Goal: Task Accomplishment & Management: Manage account settings

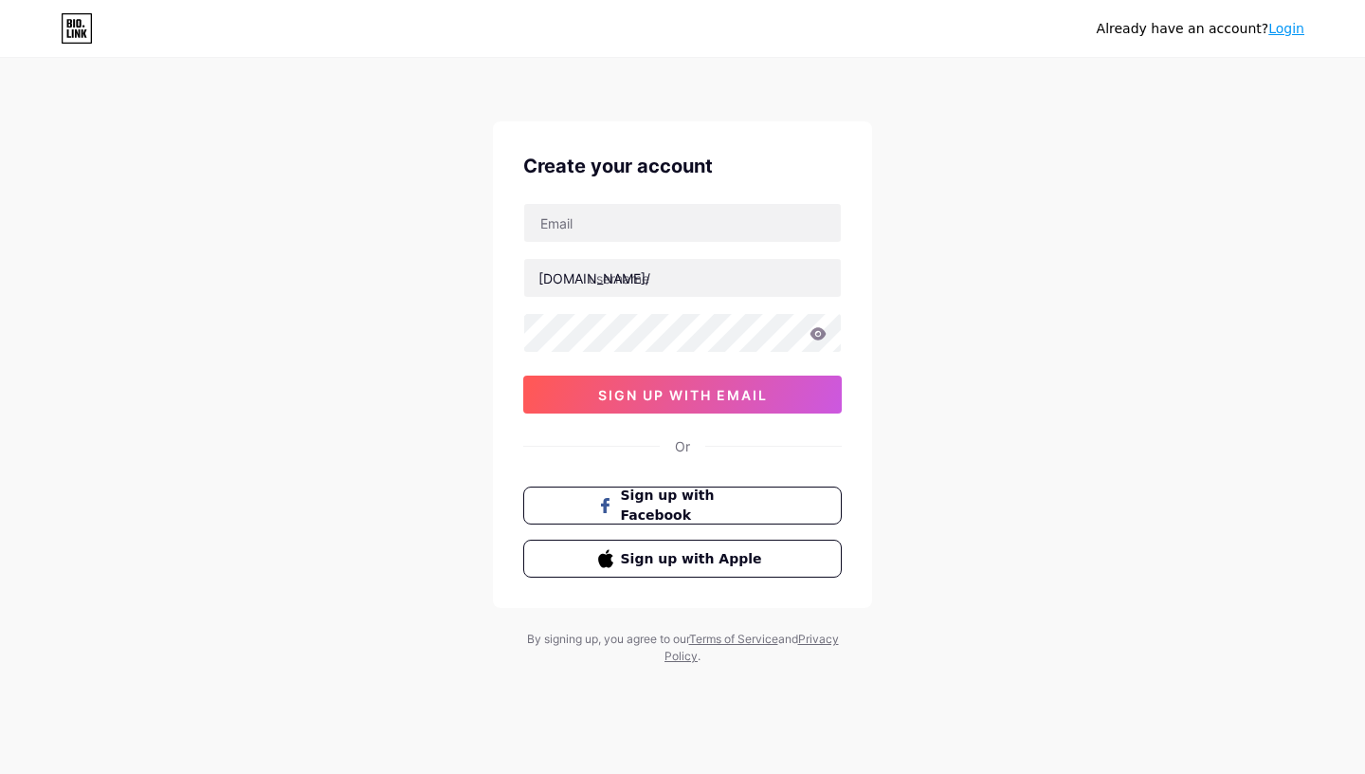
click at [722, 573] on button "Sign up with Apple" at bounding box center [682, 558] width 319 height 38
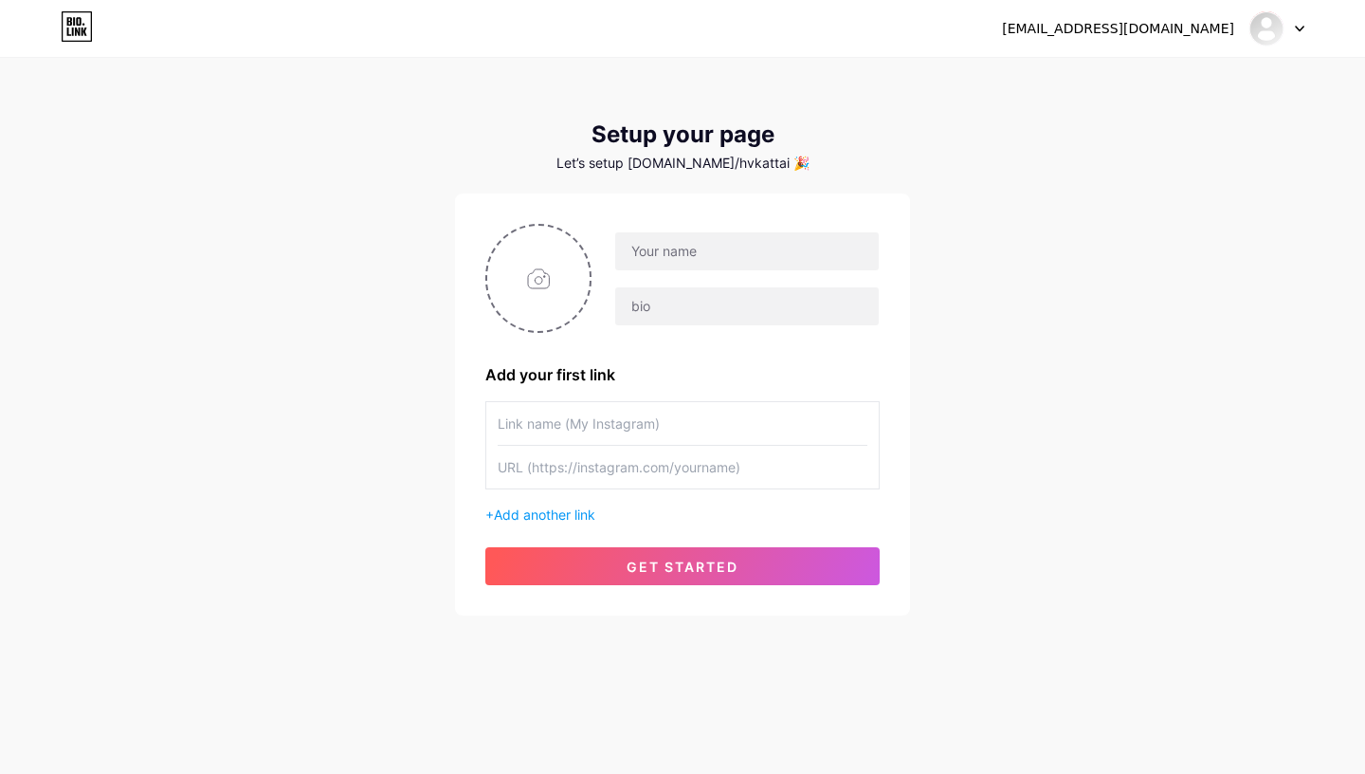
click at [711, 432] on input "text" at bounding box center [683, 423] width 370 height 43
type input "My Instagram"
click at [717, 263] on input "text" at bounding box center [747, 251] width 264 height 38
type input "[PERSON_NAME]"
click at [653, 458] on input "text" at bounding box center [683, 467] width 370 height 43
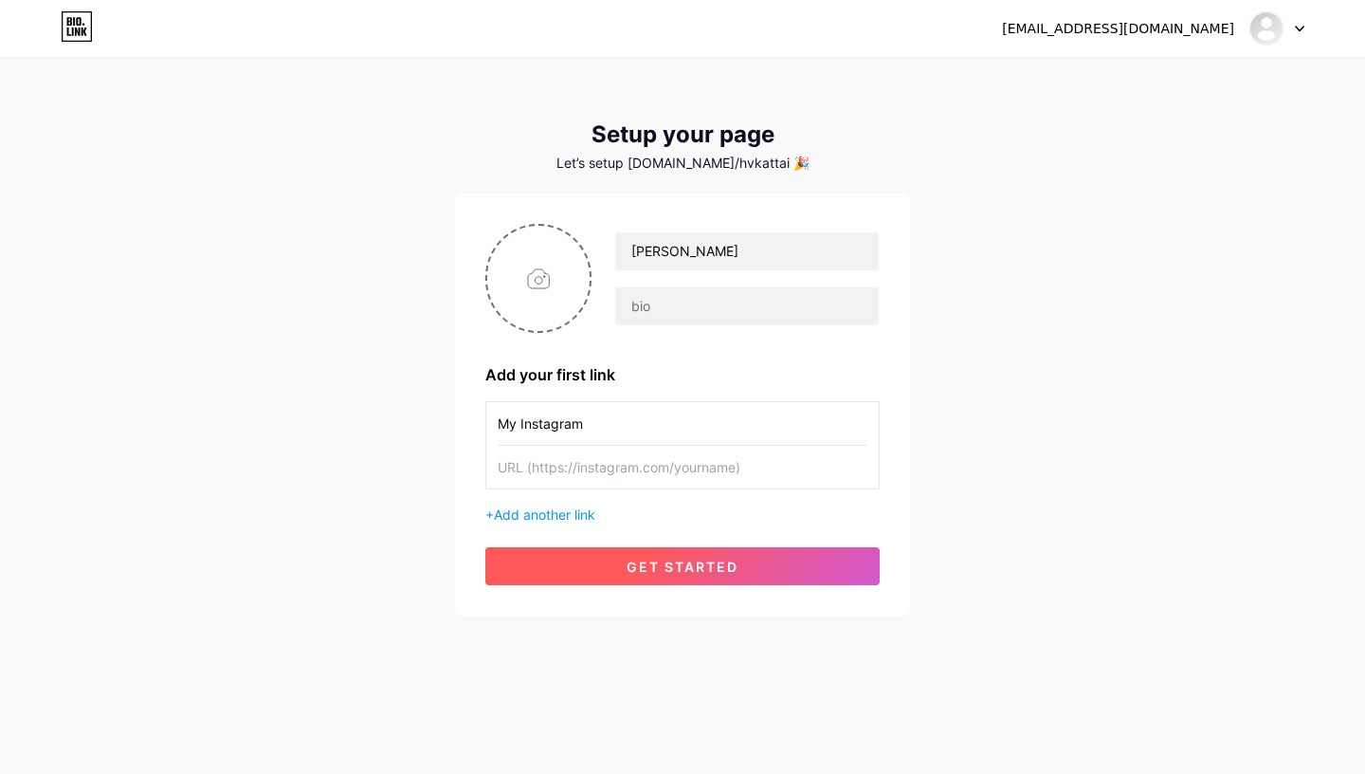
paste input "[URL][DOMAIN_NAME]"
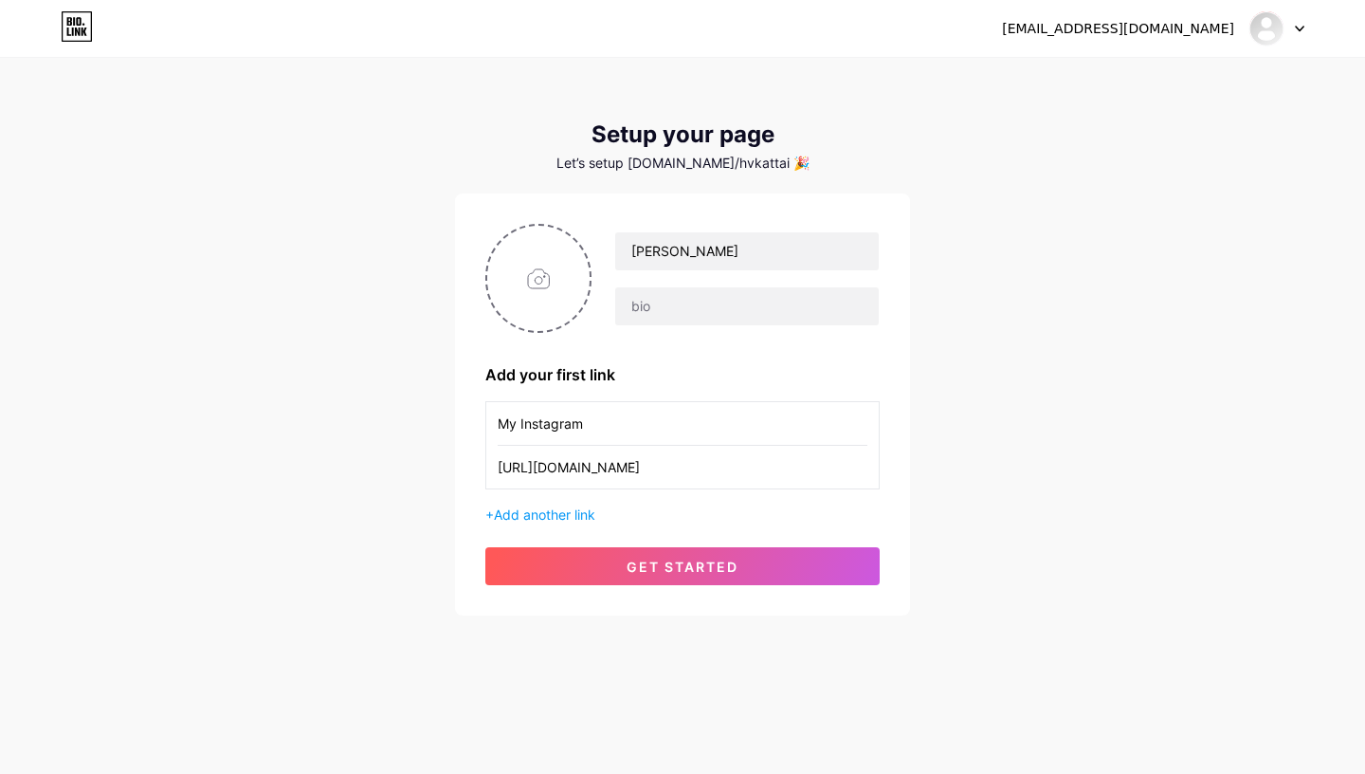
type input "[URL][DOMAIN_NAME]"
click at [511, 276] on input "file" at bounding box center [538, 278] width 102 height 105
type input "C:\fakepath\528576523_17952199070990673_8721882064628061633_n.jpg"
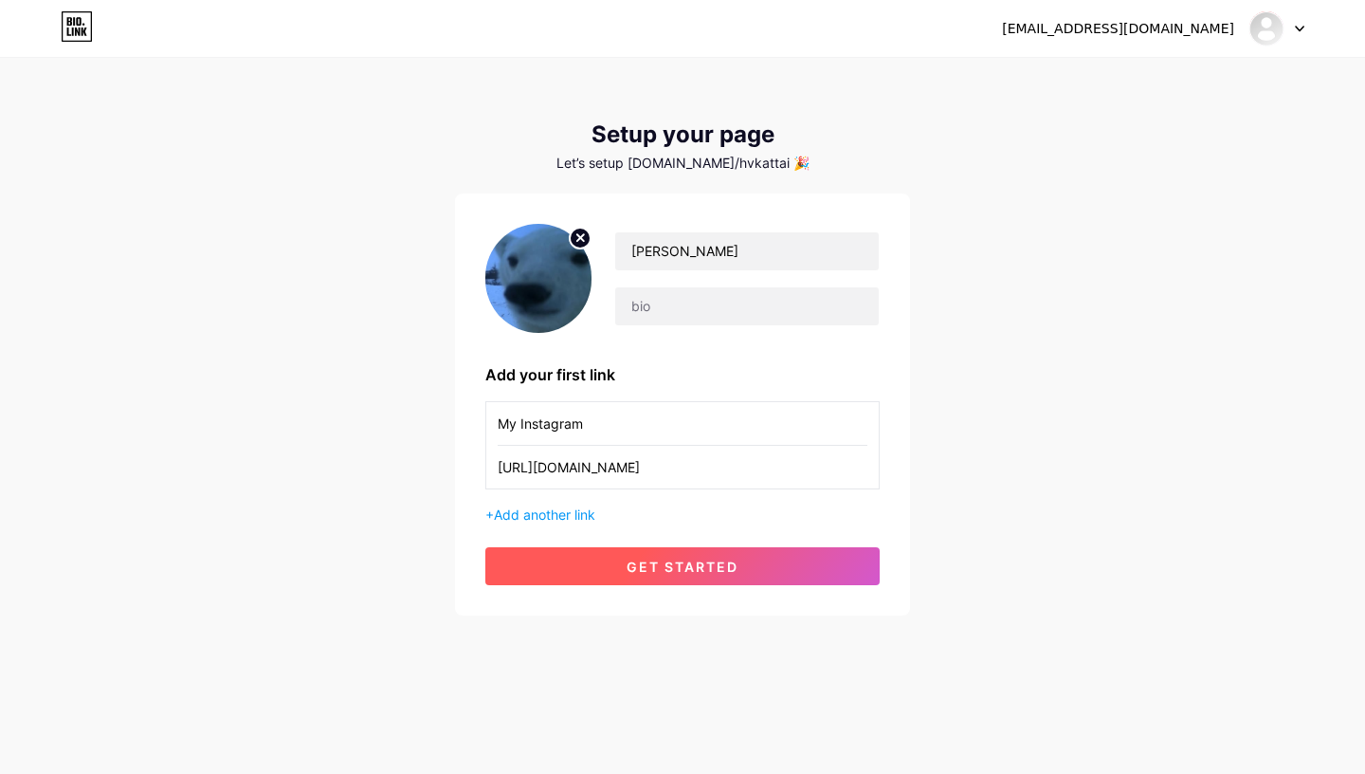
click at [590, 577] on button "get started" at bounding box center [682, 566] width 394 height 38
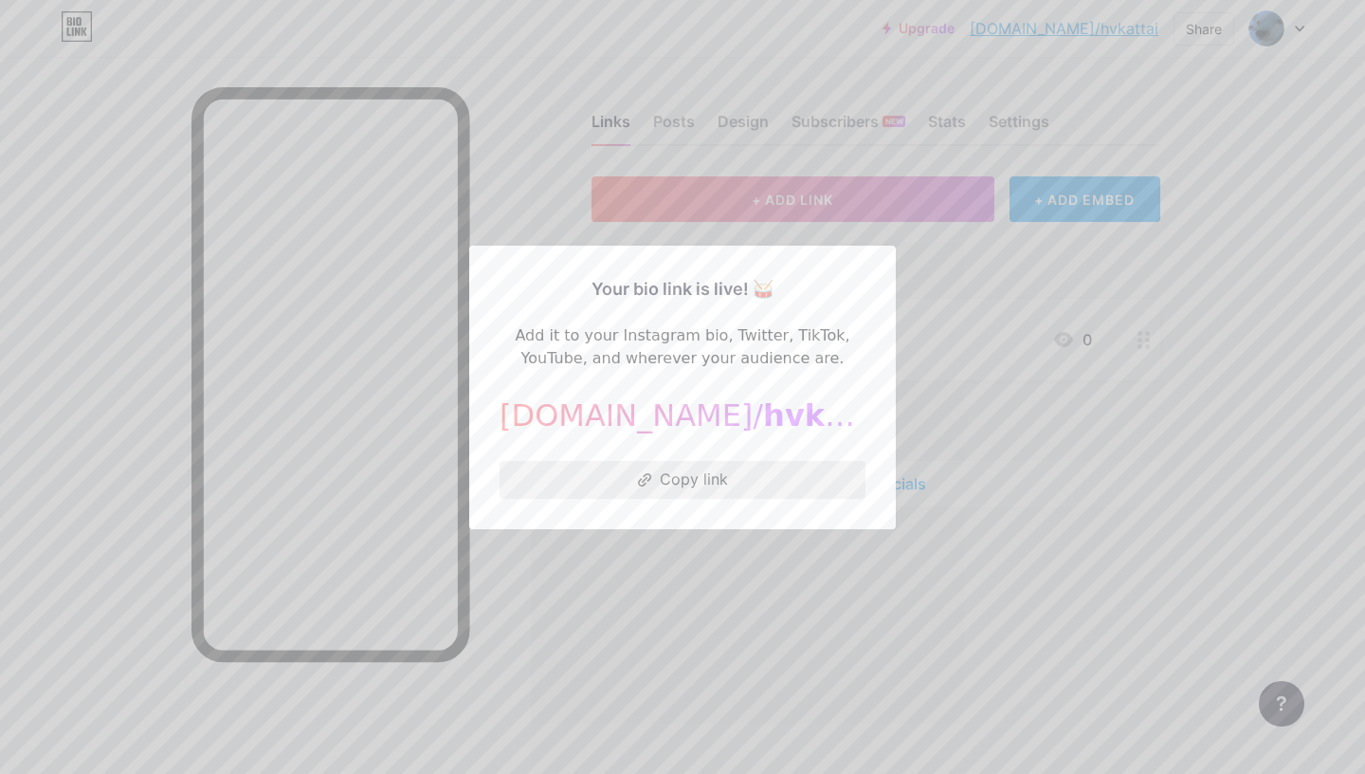
click at [656, 486] on button "Copy link" at bounding box center [683, 480] width 366 height 38
click at [633, 165] on div at bounding box center [682, 387] width 1365 height 774
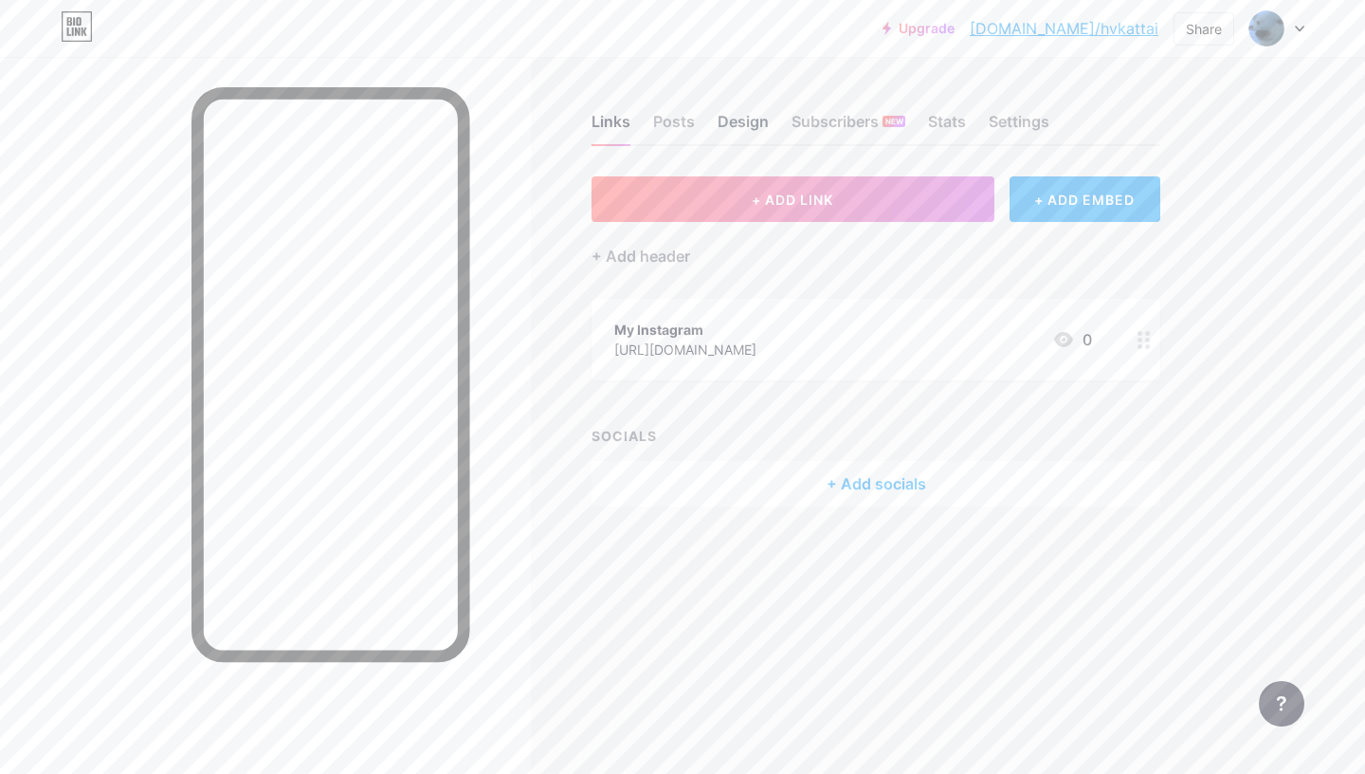
click at [766, 119] on div "Design" at bounding box center [743, 127] width 51 height 34
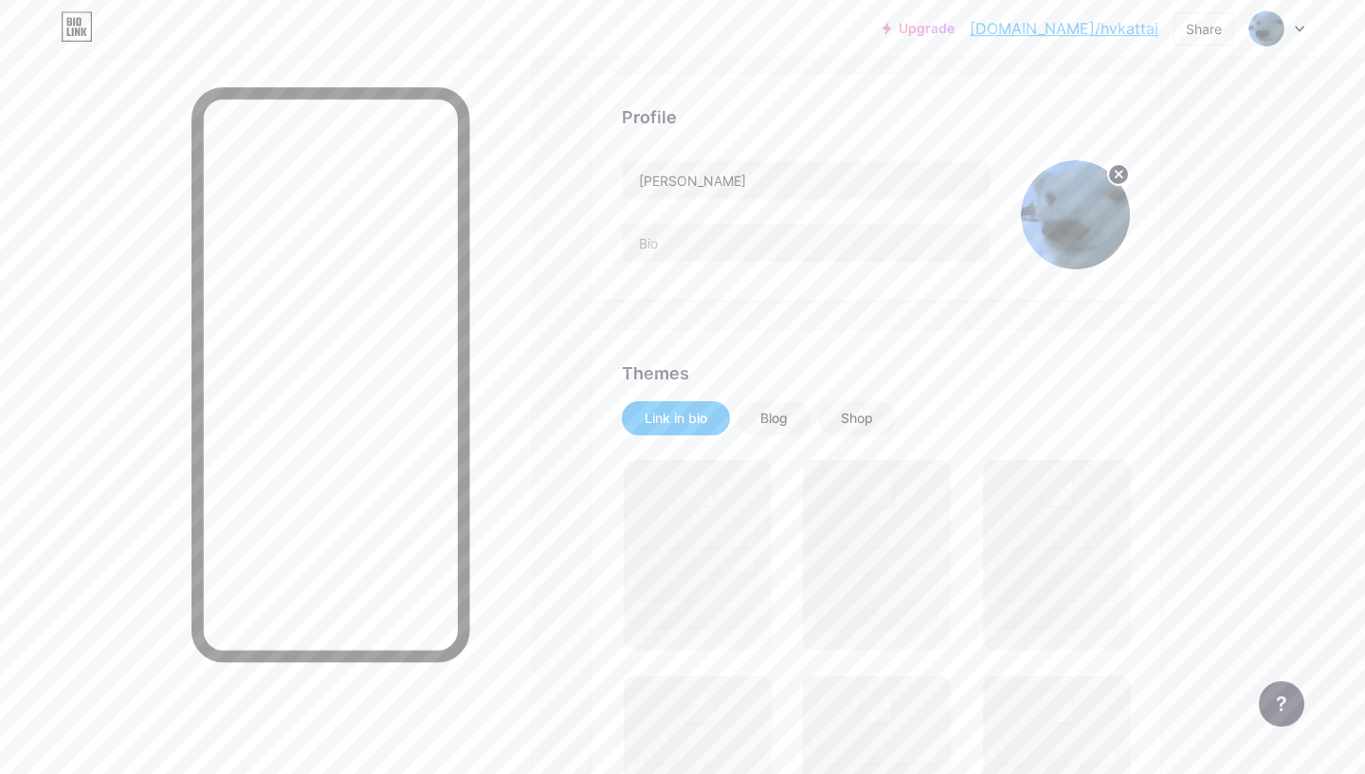
scroll to position [113, 0]
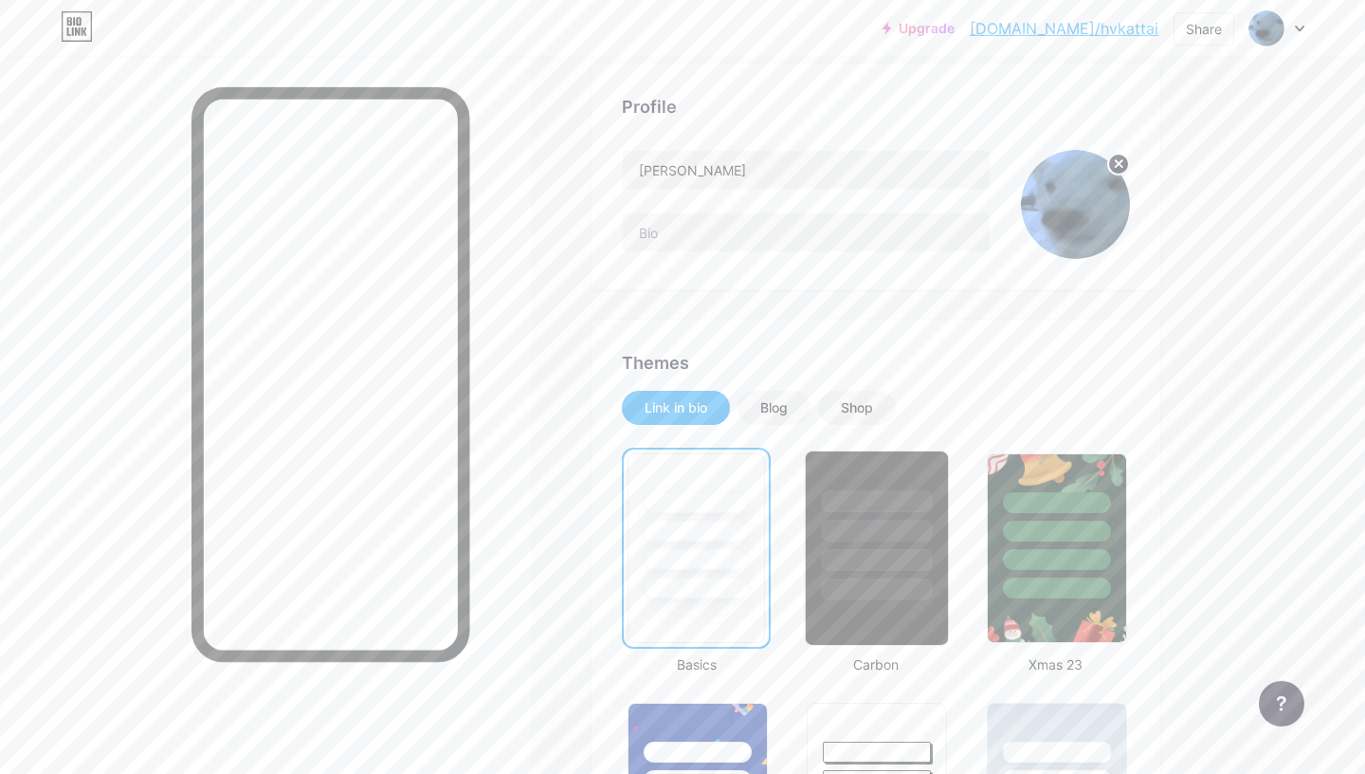
click at [848, 537] on div at bounding box center [877, 530] width 111 height 22
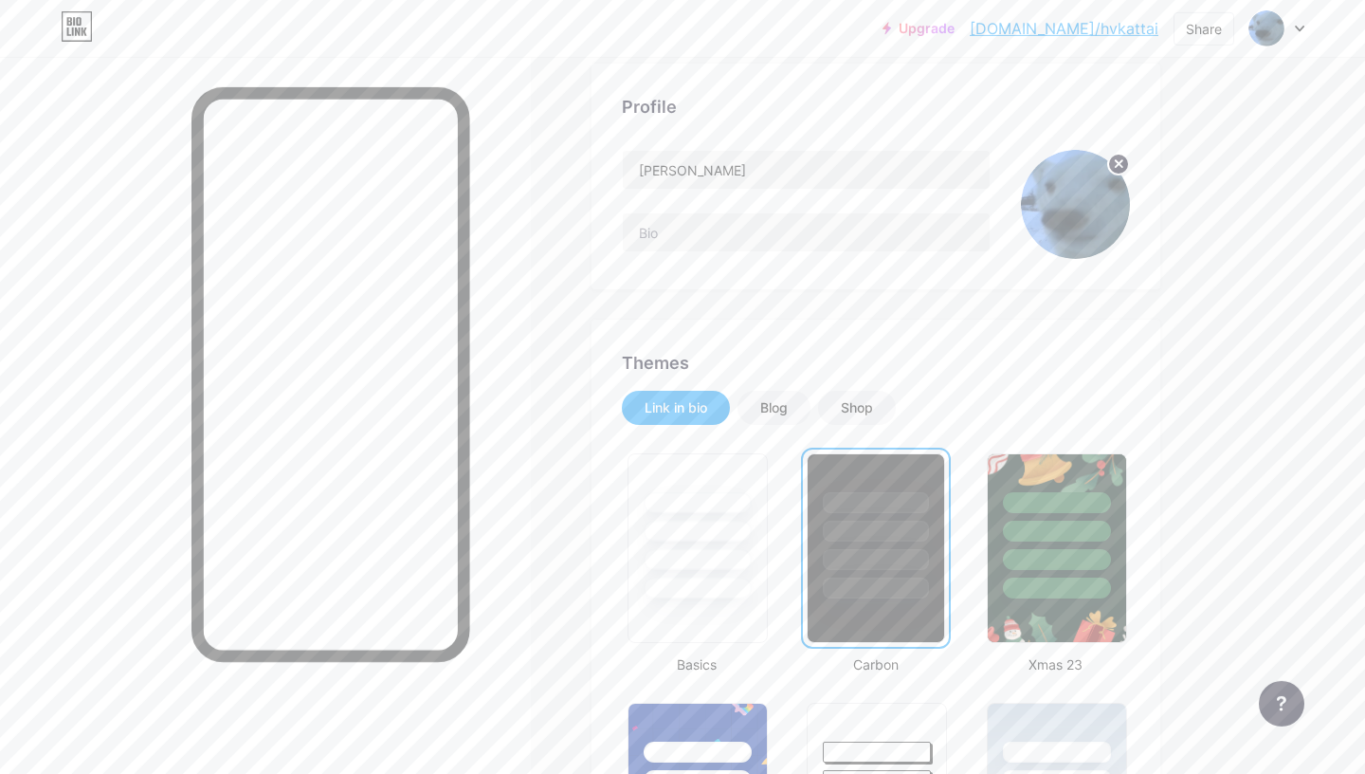
scroll to position [0, 0]
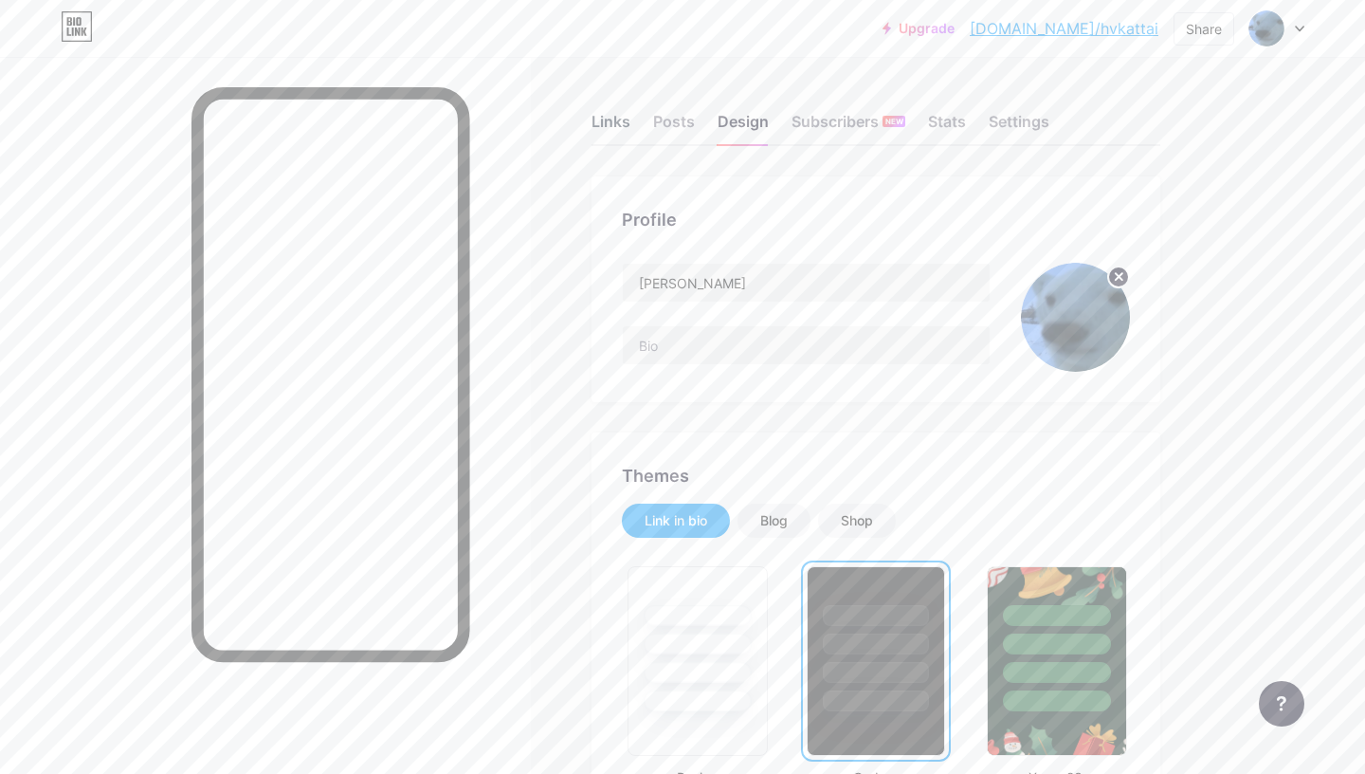
click at [618, 119] on div "Links" at bounding box center [611, 127] width 39 height 34
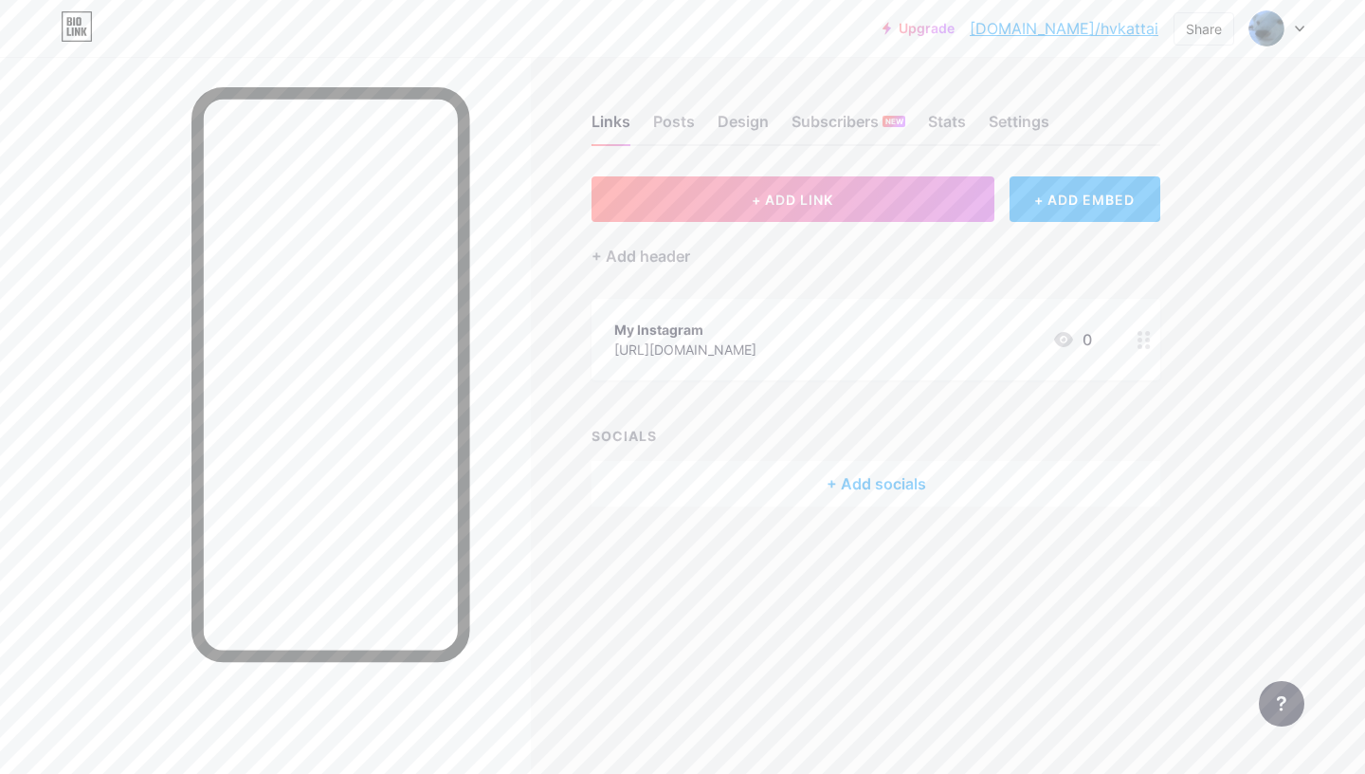
click at [756, 345] on div "[URL][DOMAIN_NAME]" at bounding box center [685, 349] width 142 height 20
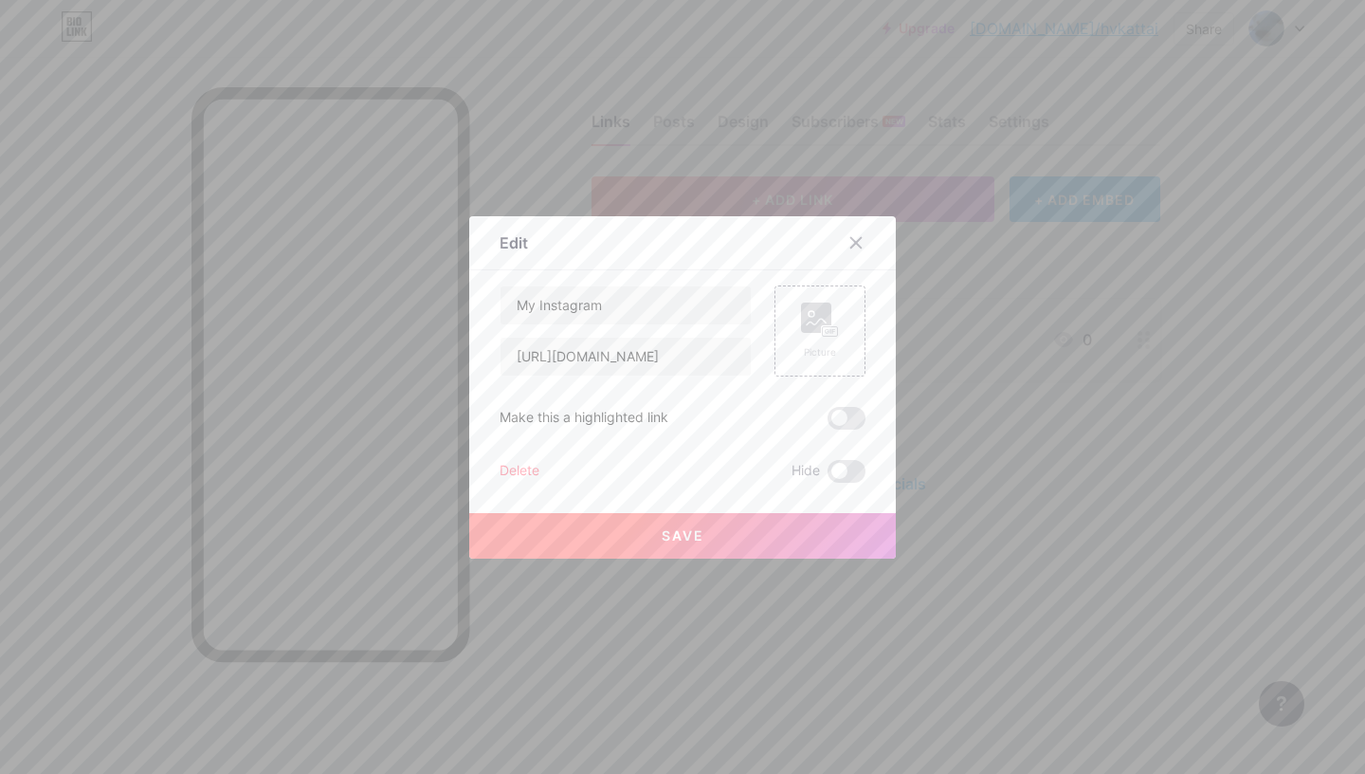
click at [967, 338] on div at bounding box center [682, 387] width 1365 height 774
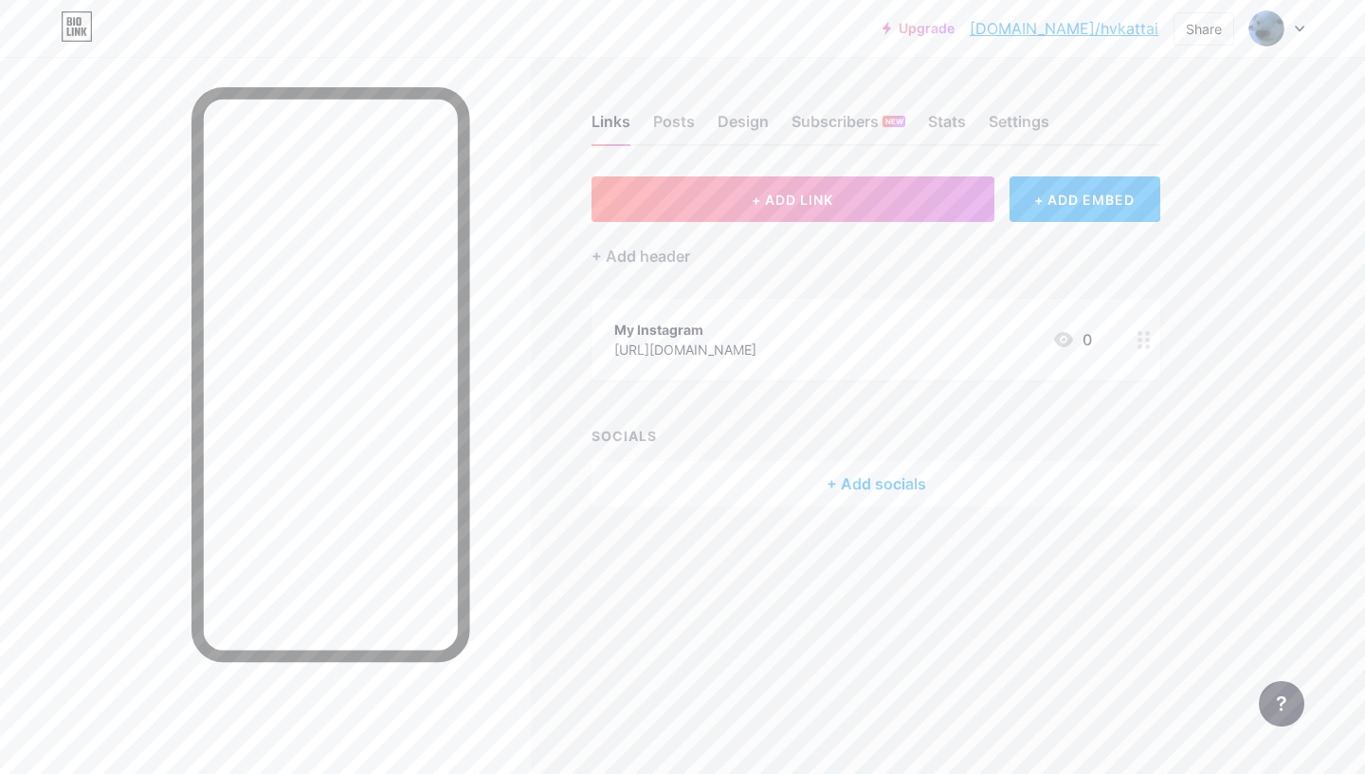
click at [791, 509] on div "Links Posts Design Subscribers NEW Stats Settings + ADD LINK + ADD EMBED + Add …" at bounding box center [620, 329] width 1240 height 544
click at [817, 485] on div "+ Add socials" at bounding box center [876, 484] width 569 height 46
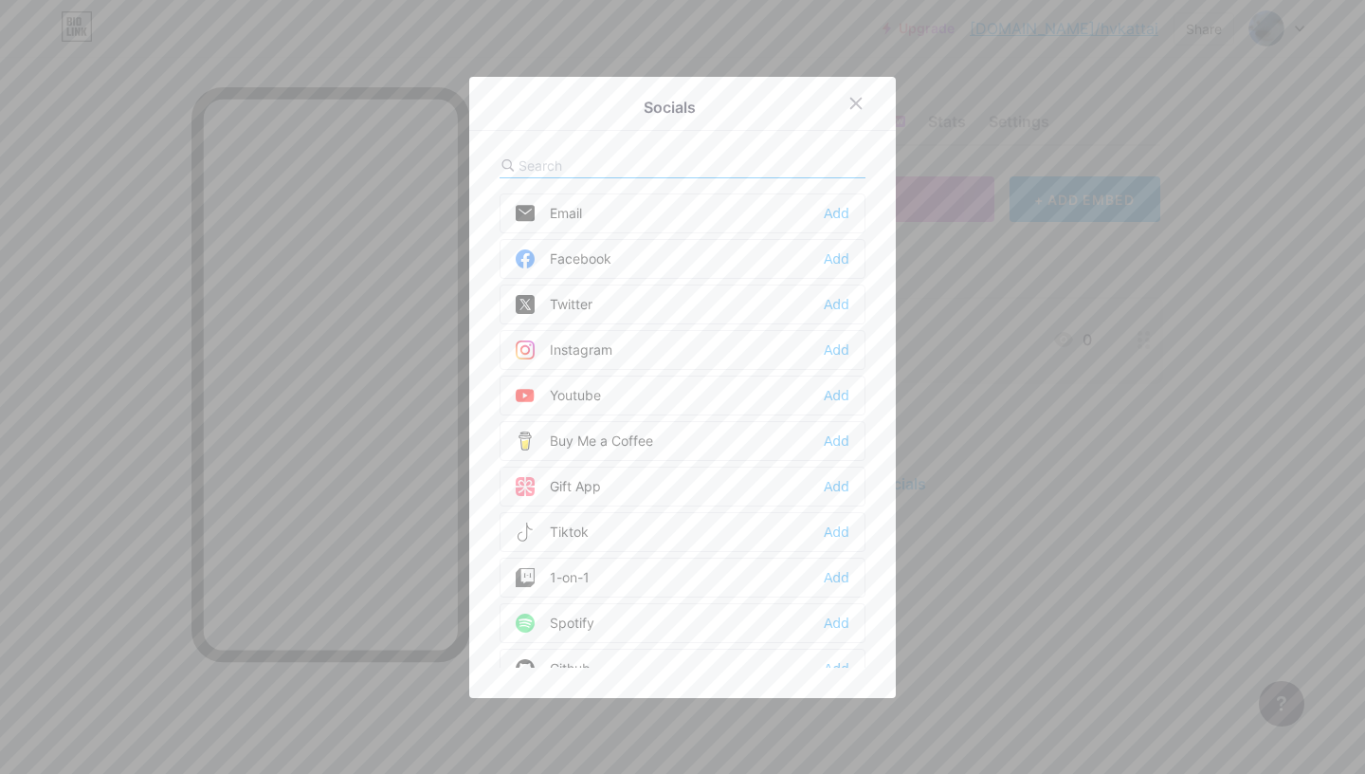
click at [811, 343] on div "Instagram Add" at bounding box center [683, 350] width 366 height 40
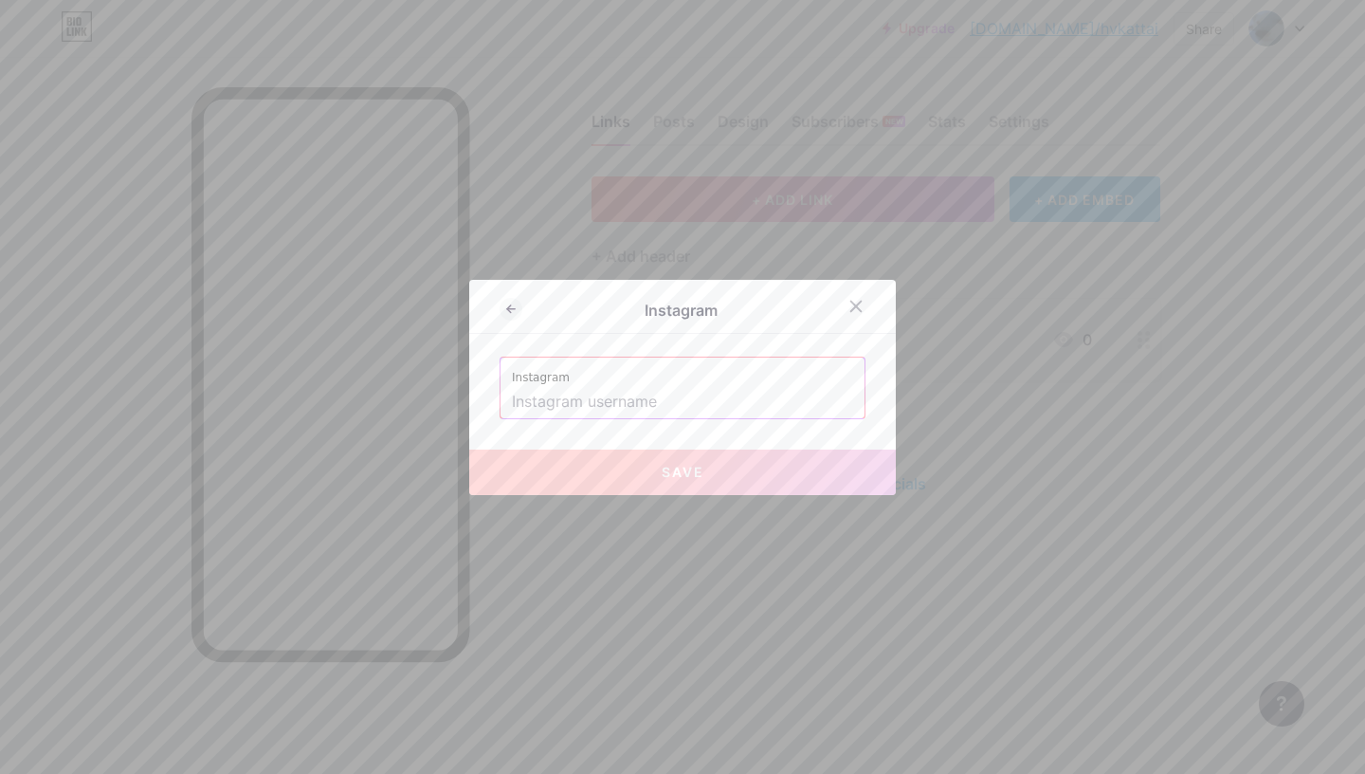
click at [693, 393] on input "text" at bounding box center [682, 402] width 341 height 32
paste input "[URL][DOMAIN_NAME]"
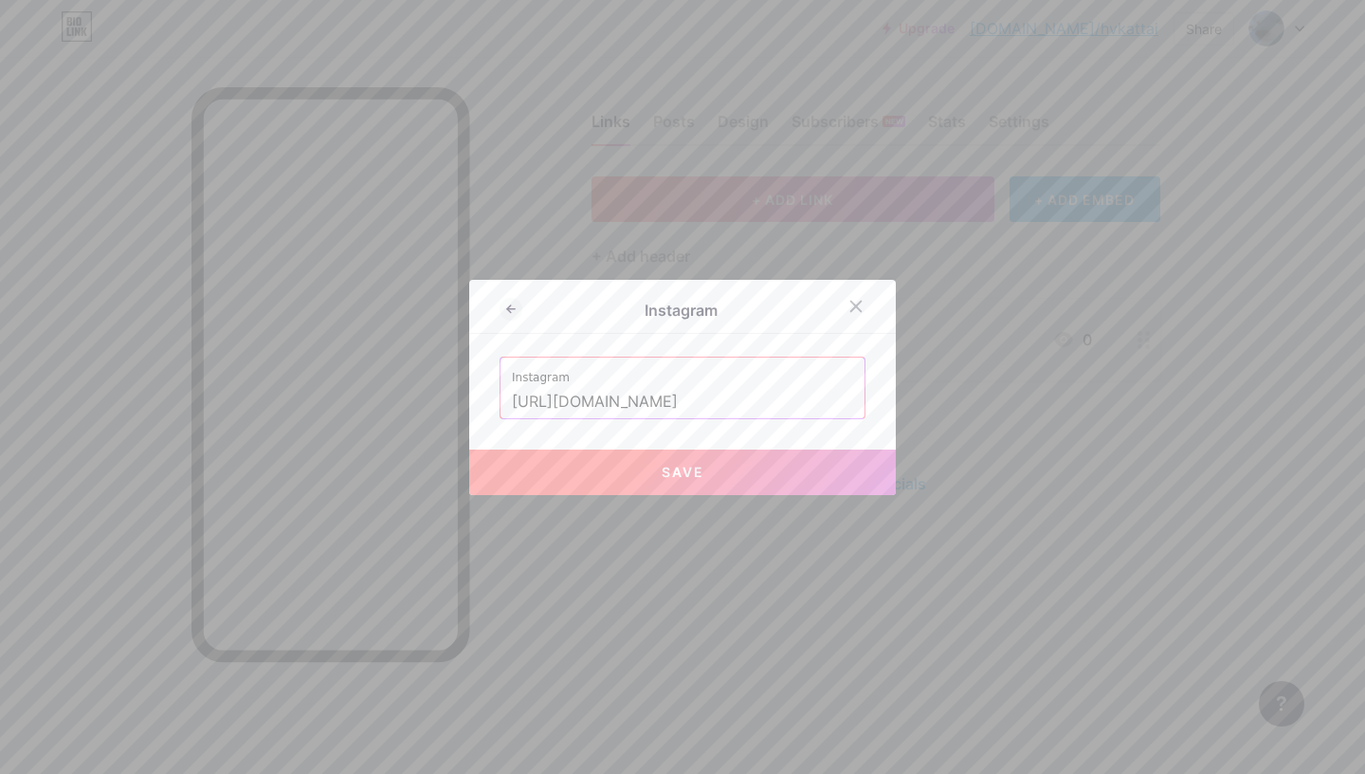
paste input "hvkattai"
type input "[URL][DOMAIN_NAME]"
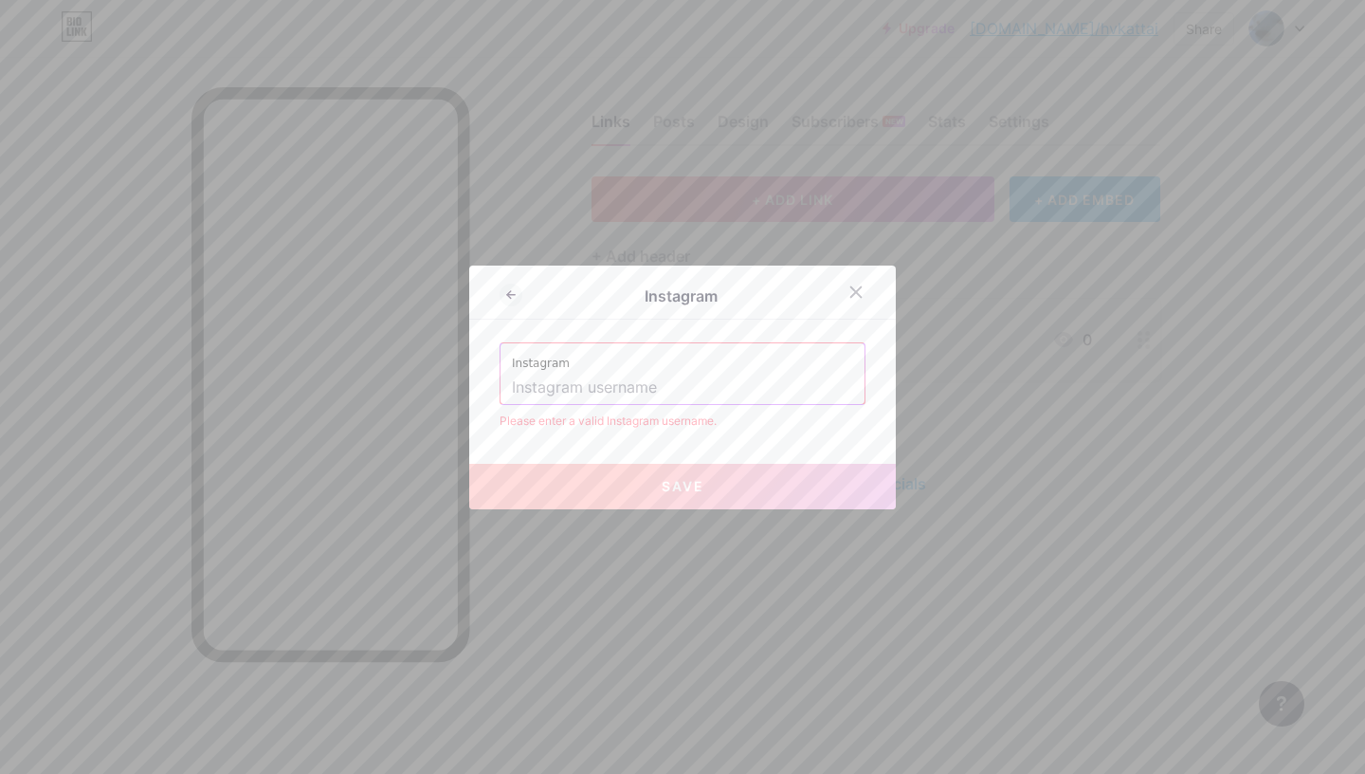
paste input "[URL][DOMAIN_NAME]"
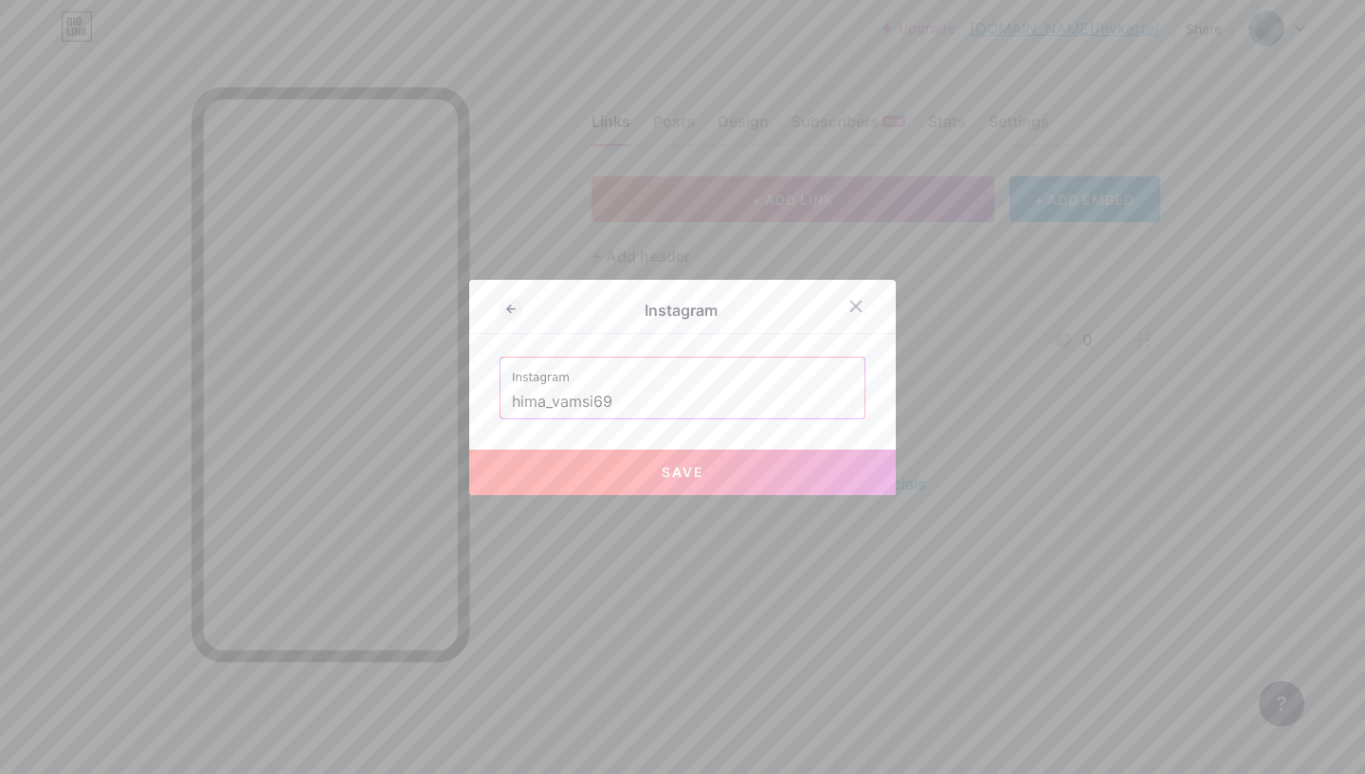
click at [674, 477] on span "Save" at bounding box center [683, 472] width 43 height 16
type input "[URL][DOMAIN_NAME]"
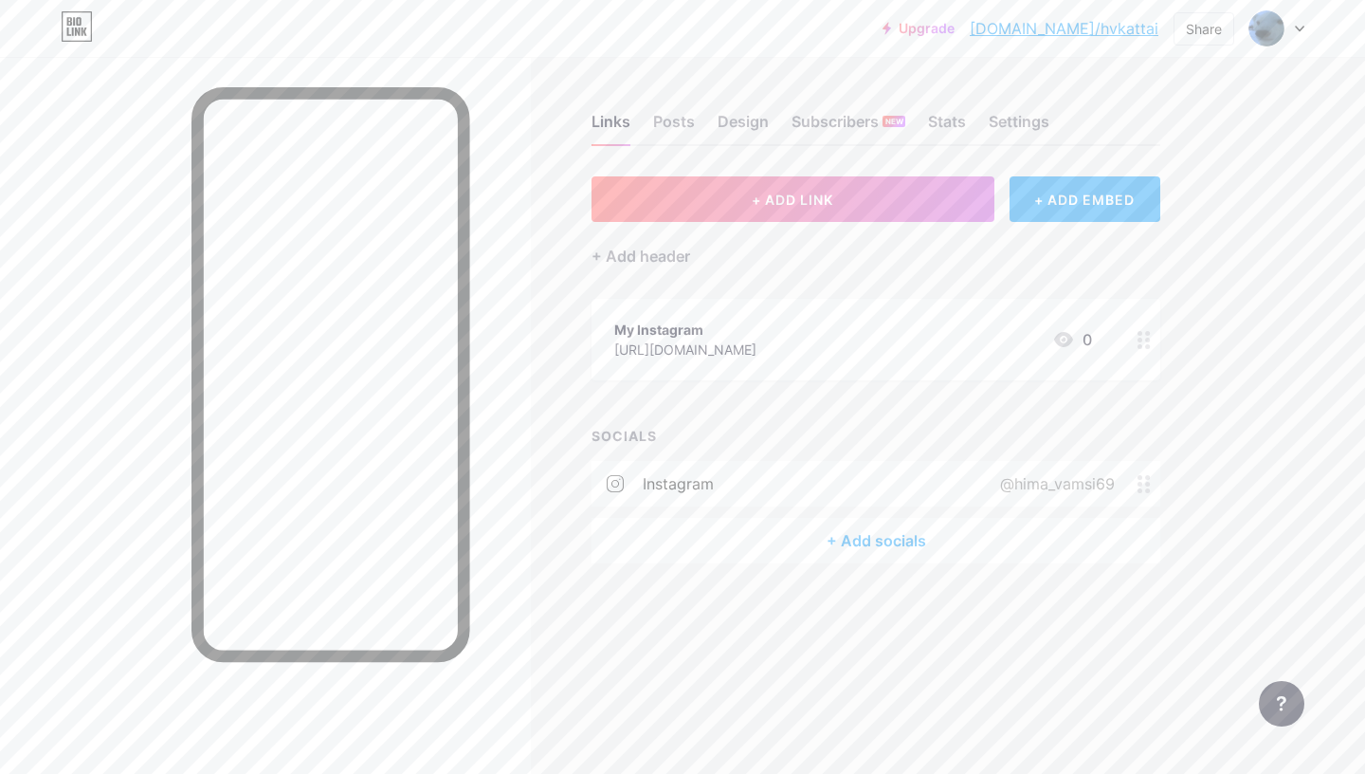
click at [1135, 483] on div "@hima_vamsi69" at bounding box center [1054, 483] width 168 height 23
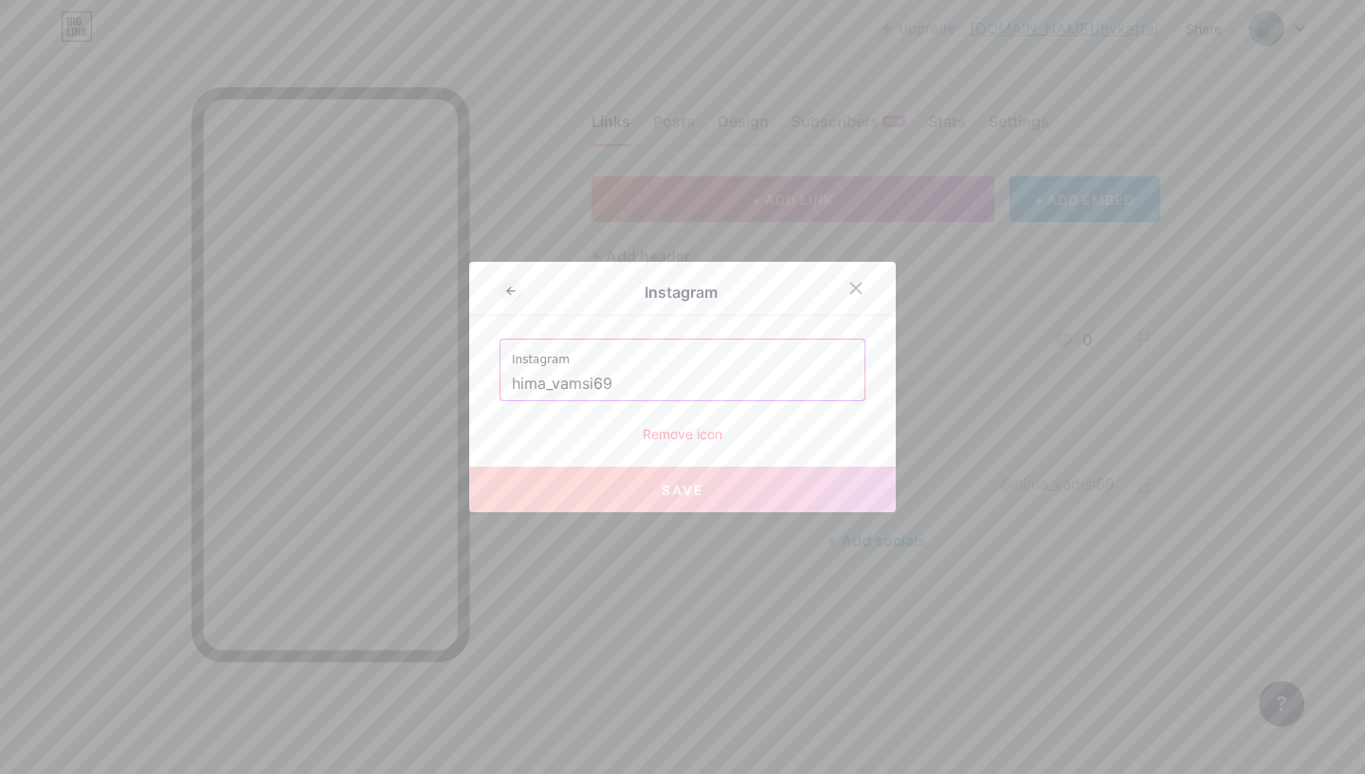
click at [670, 426] on div "Remove icon" at bounding box center [683, 434] width 366 height 20
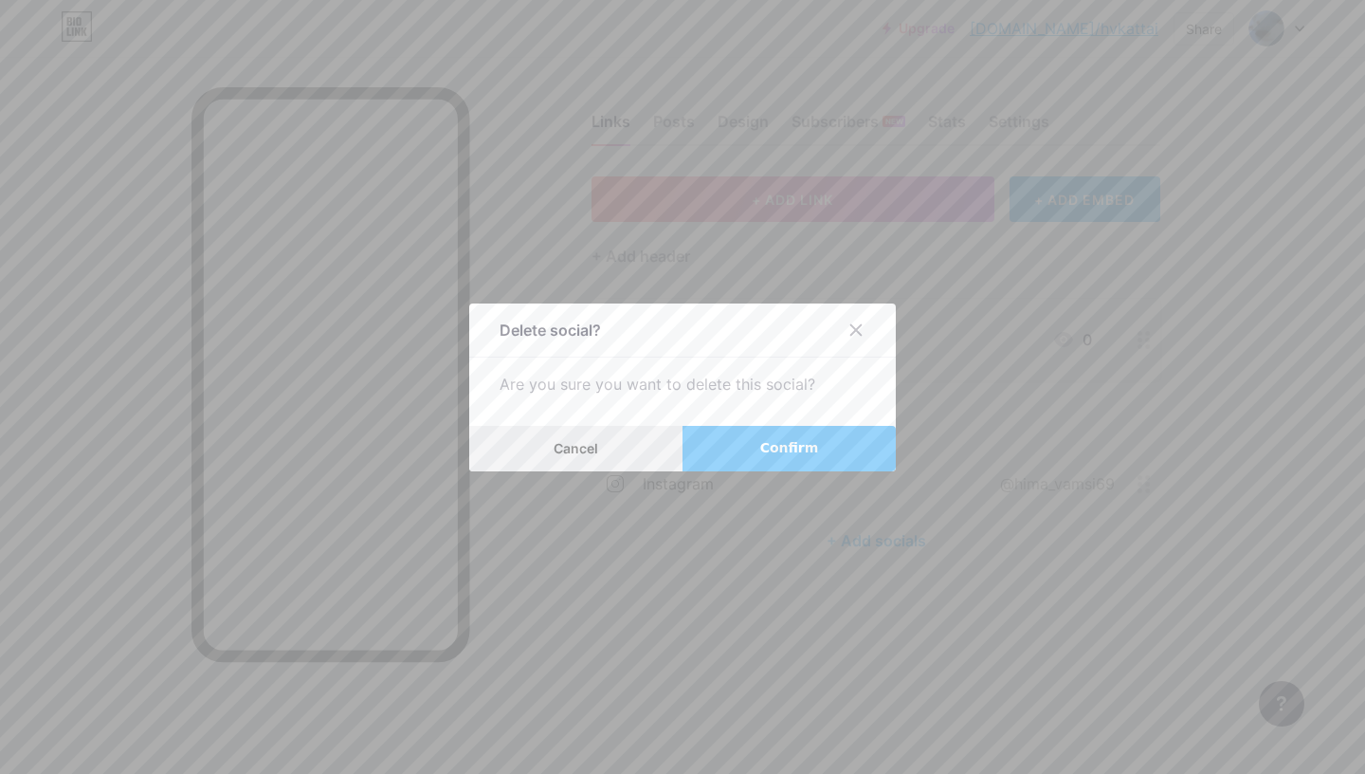
click at [619, 447] on button "Cancel" at bounding box center [575, 449] width 213 height 46
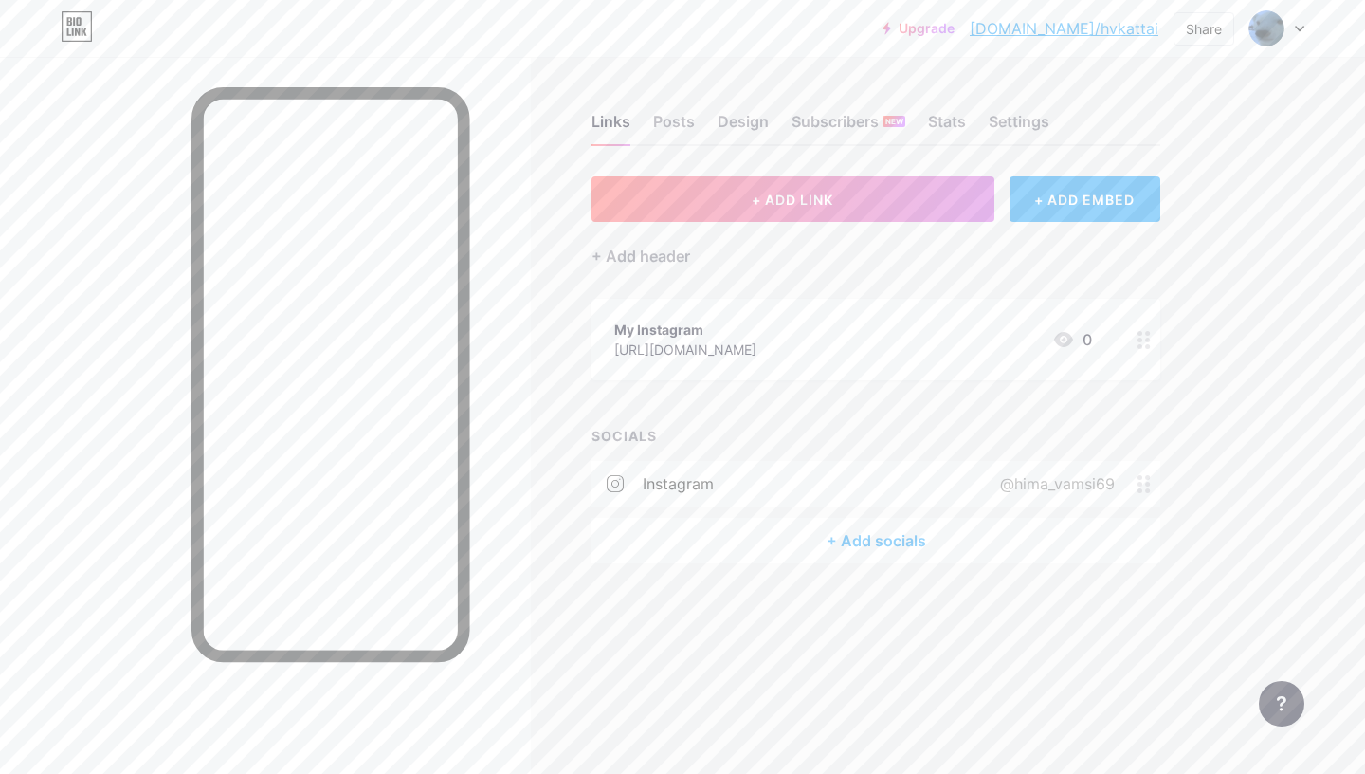
click at [1139, 338] on circle at bounding box center [1140, 339] width 5 height 5
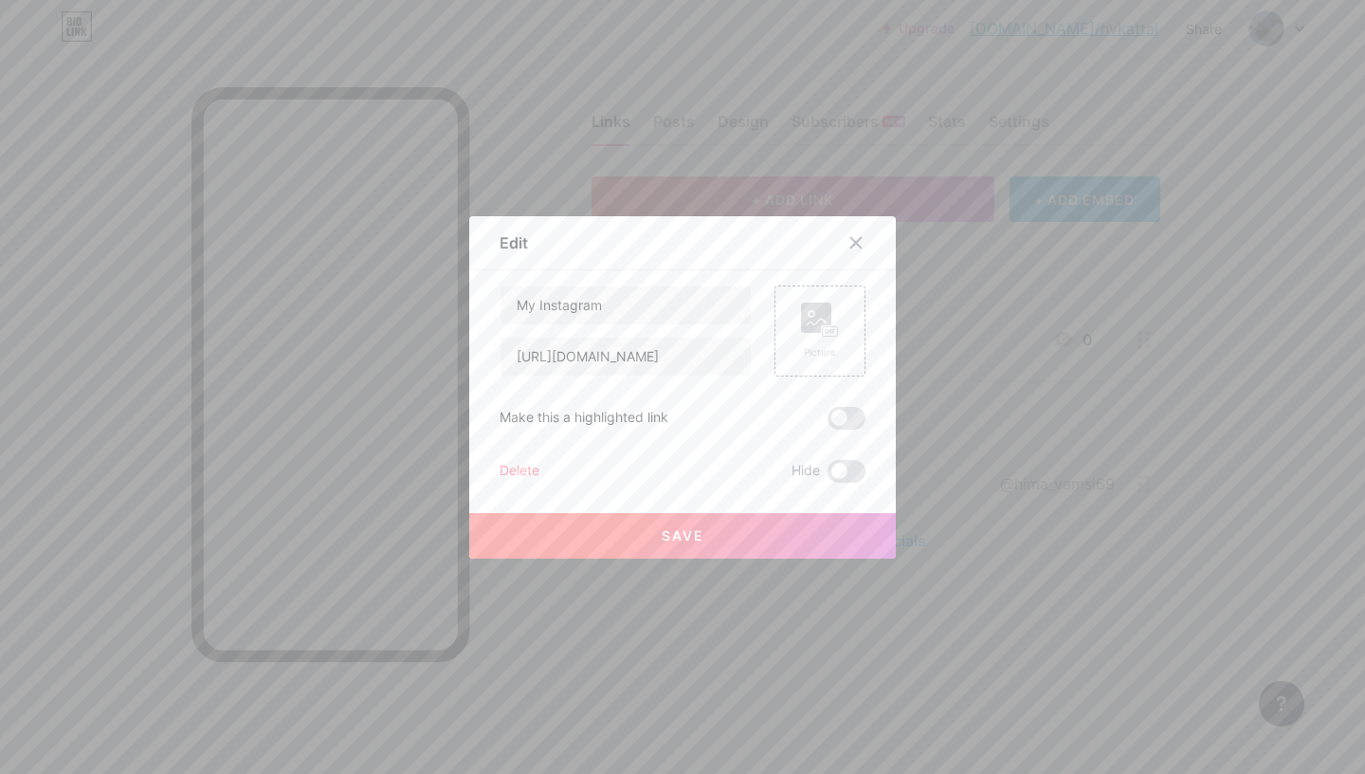
click at [511, 472] on div "Delete" at bounding box center [520, 471] width 40 height 23
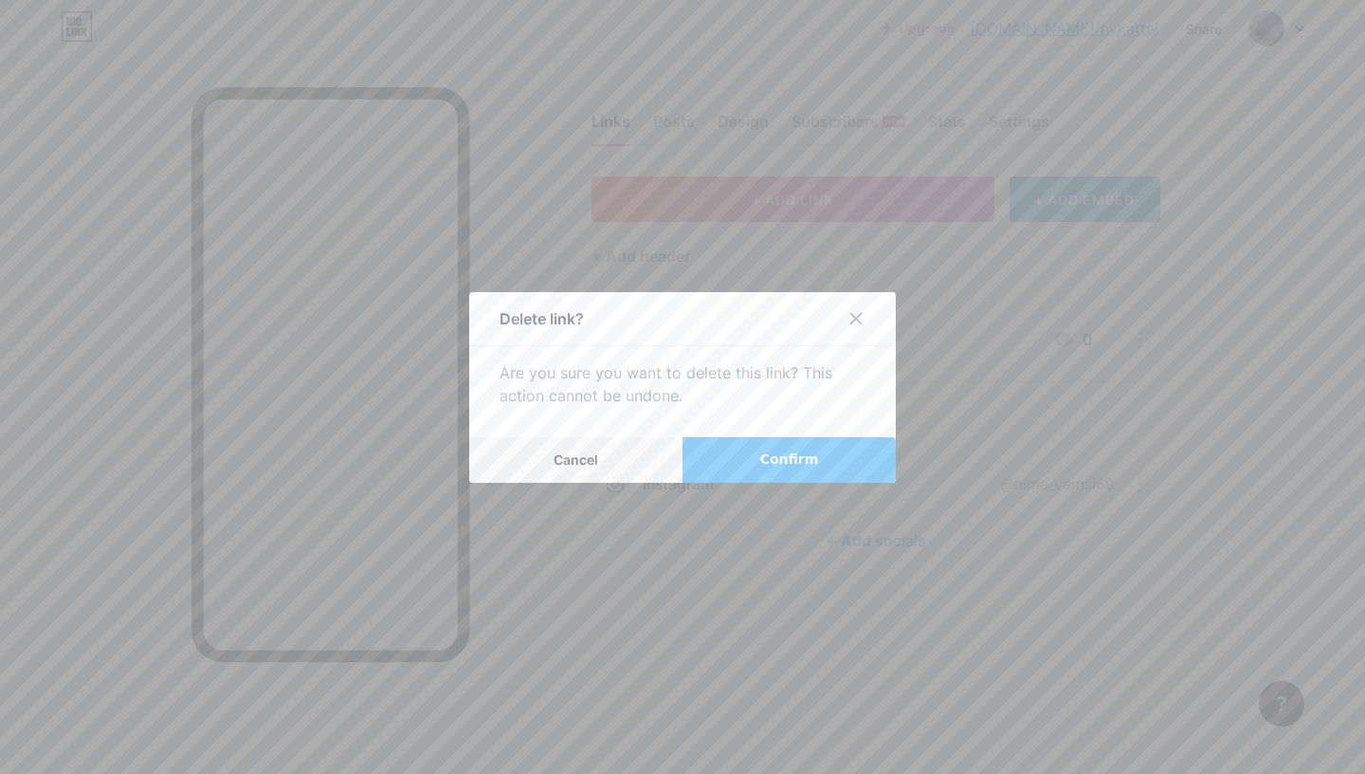
click at [751, 478] on button "Confirm" at bounding box center [789, 460] width 213 height 46
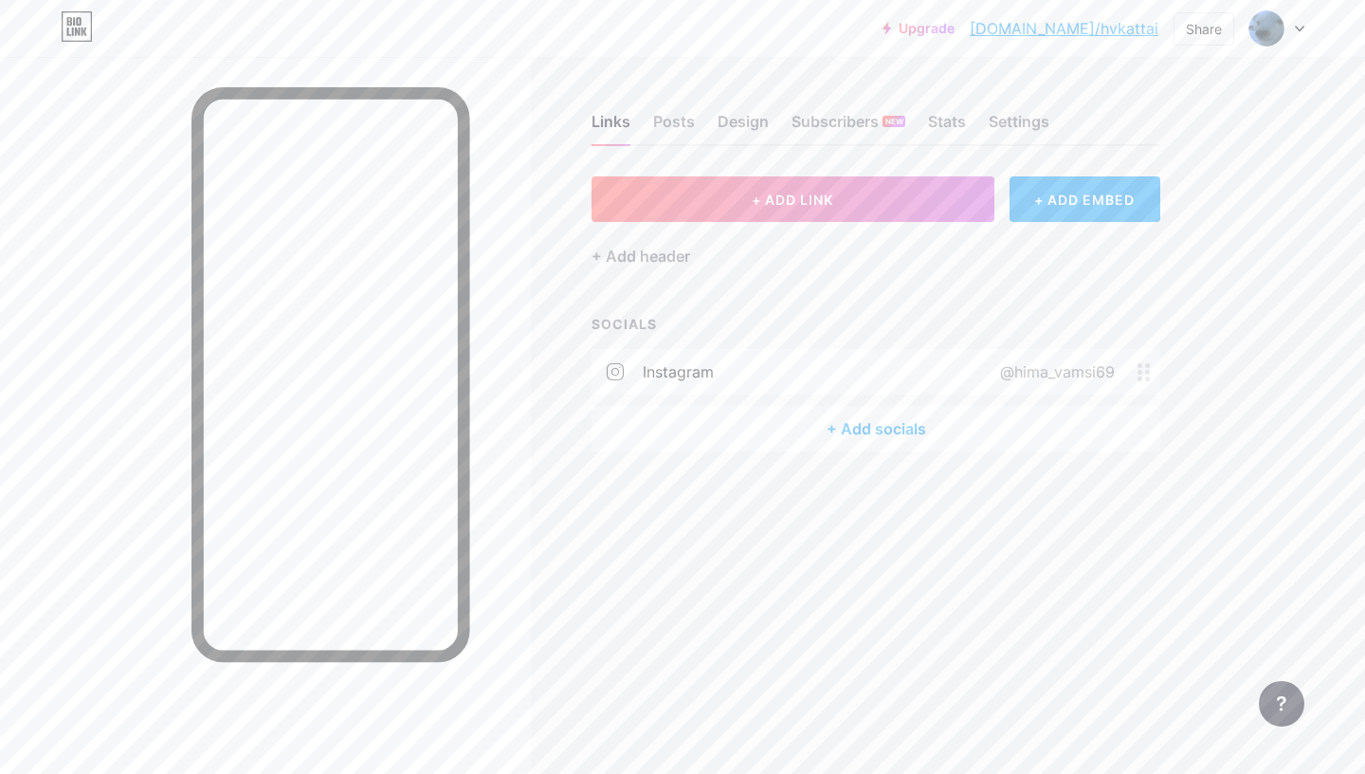
click at [838, 419] on div "+ Add socials" at bounding box center [876, 429] width 569 height 46
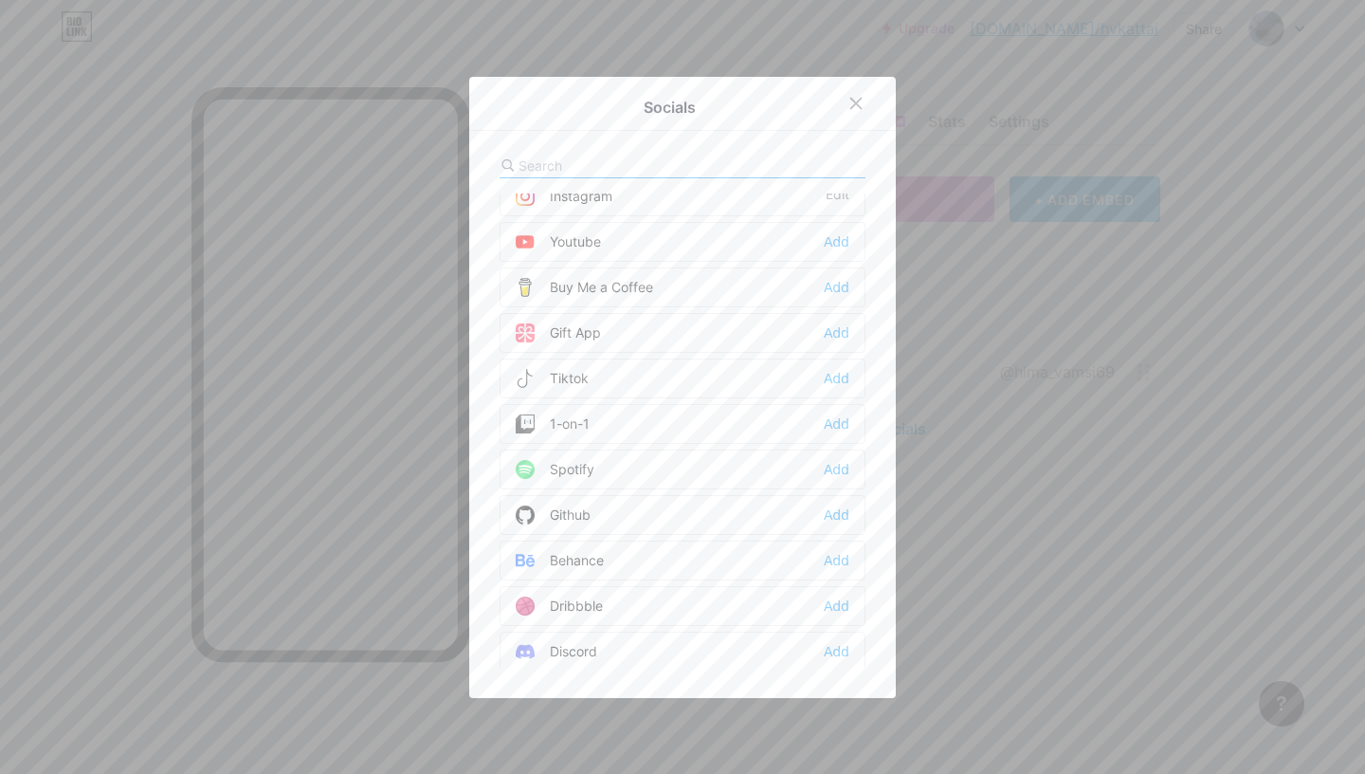
scroll to position [157, 0]
click at [841, 506] on div "Add" at bounding box center [837, 510] width 26 height 19
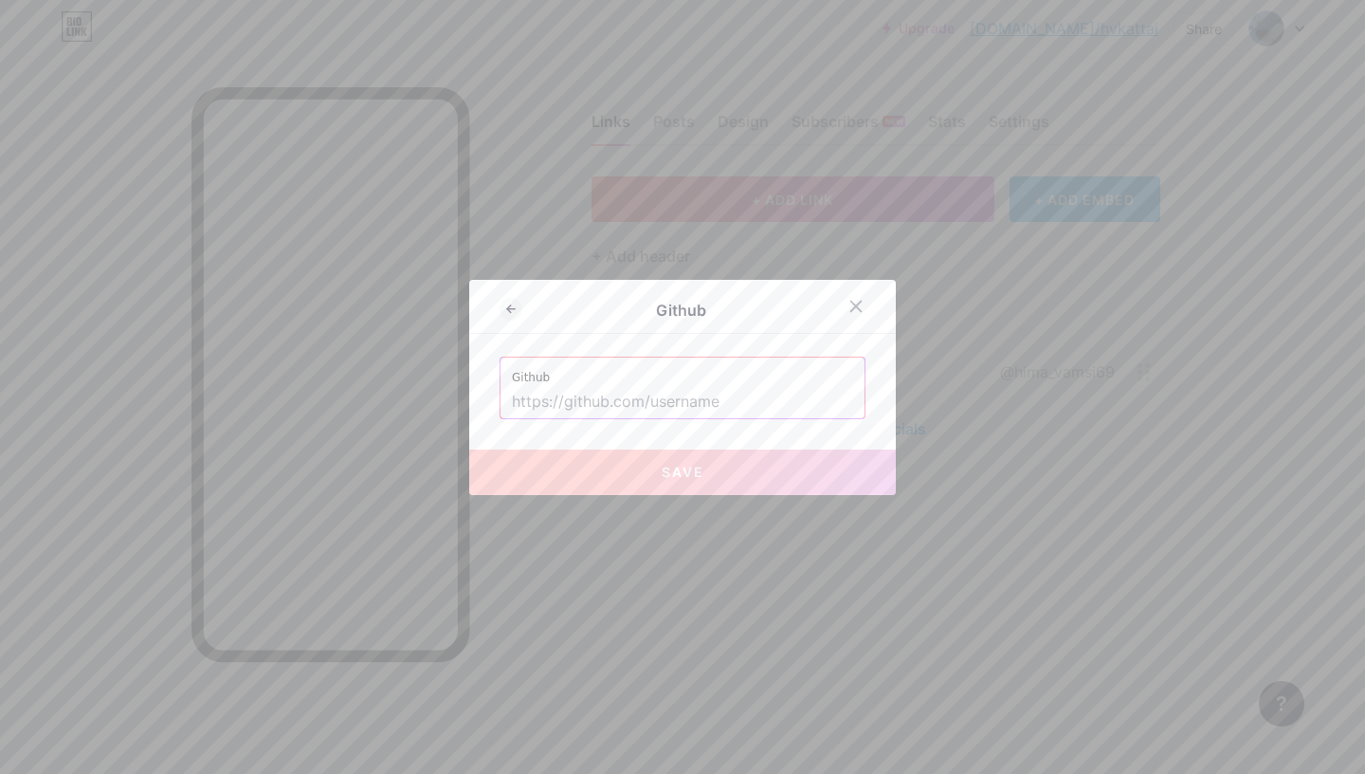
click at [695, 388] on input "text" at bounding box center [682, 402] width 341 height 32
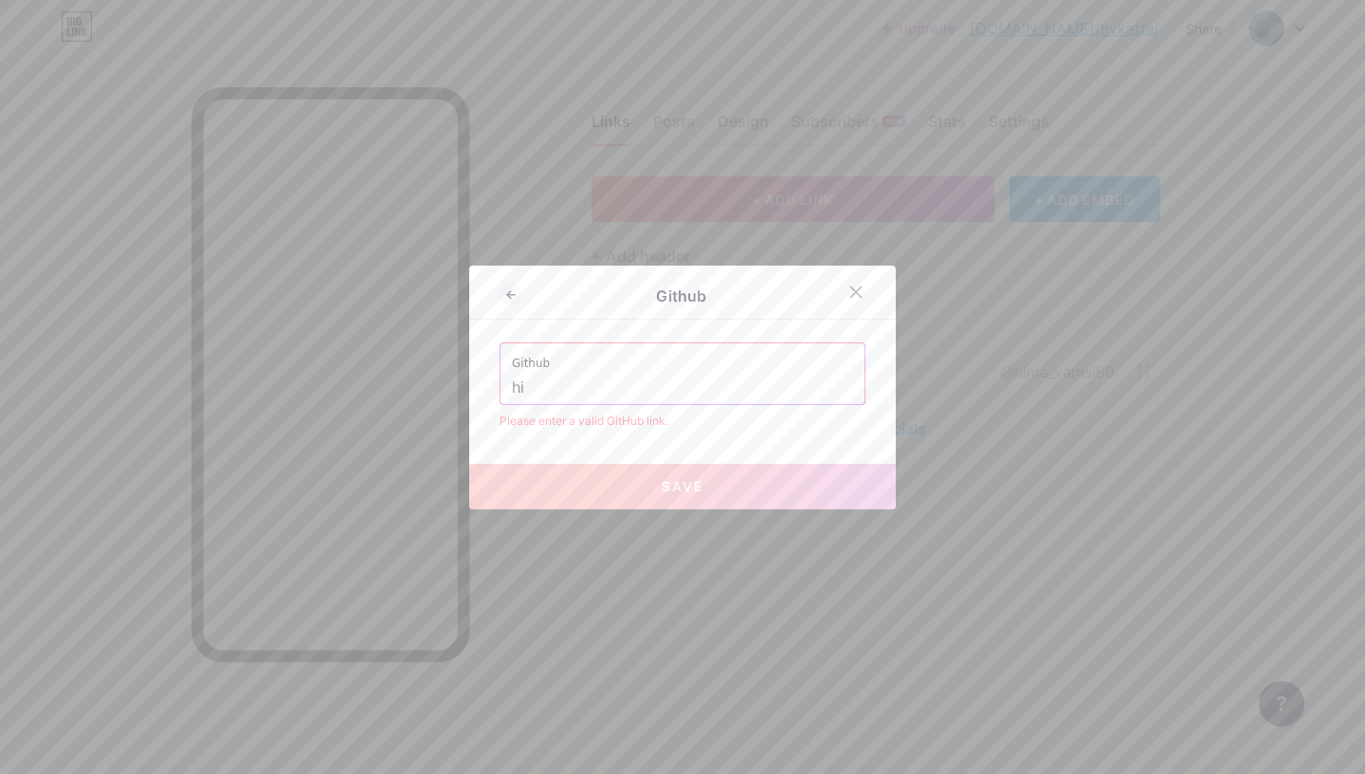
type input "h"
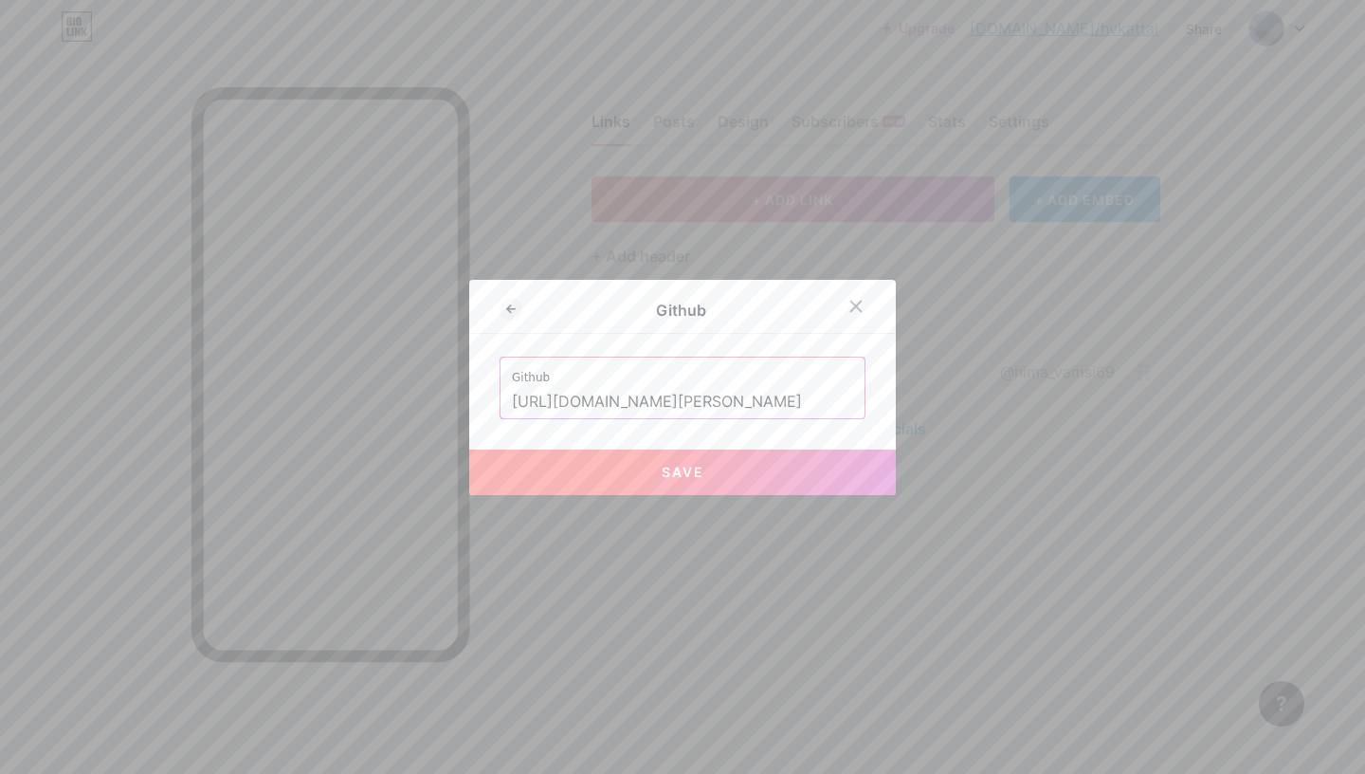
type input "[URL][DOMAIN_NAME][PERSON_NAME]"
click at [610, 466] on button "Save" at bounding box center [682, 472] width 427 height 46
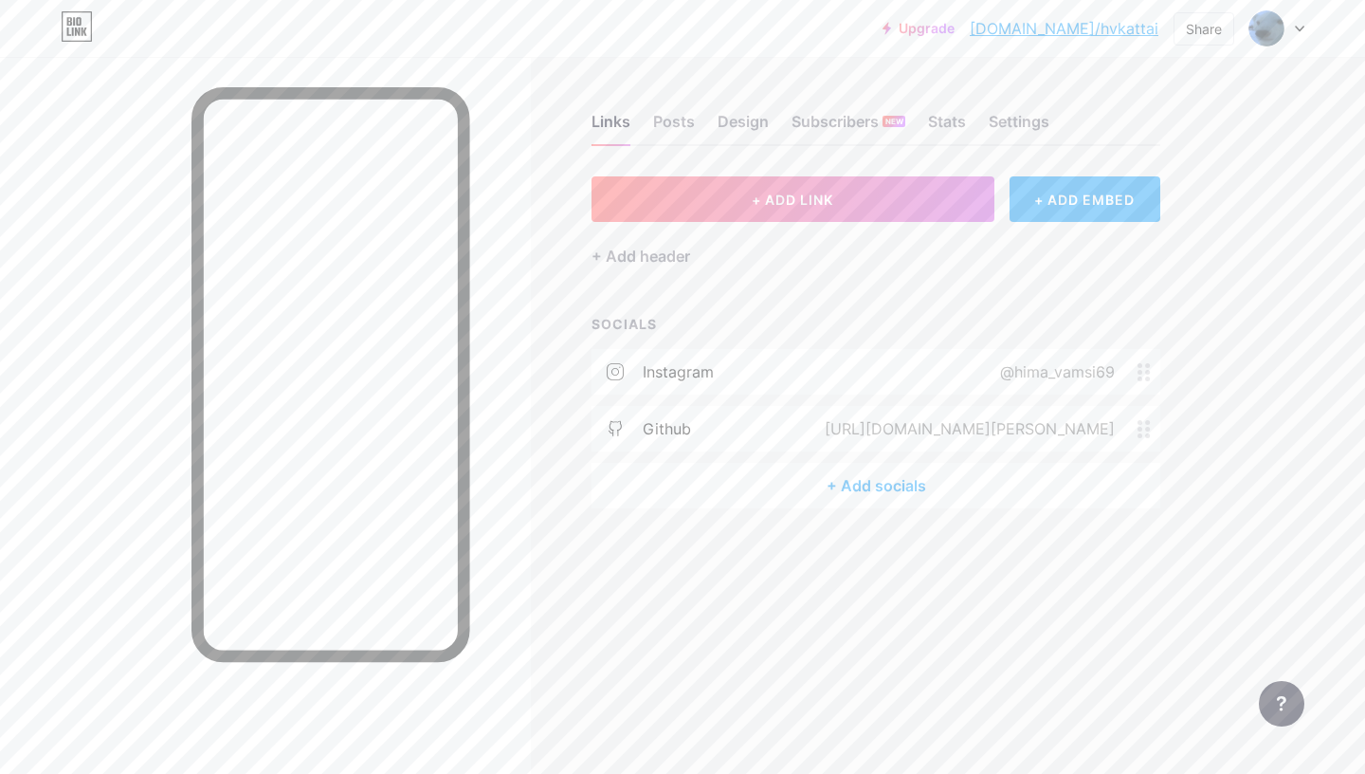
click at [780, 486] on div "+ Add socials" at bounding box center [876, 486] width 569 height 46
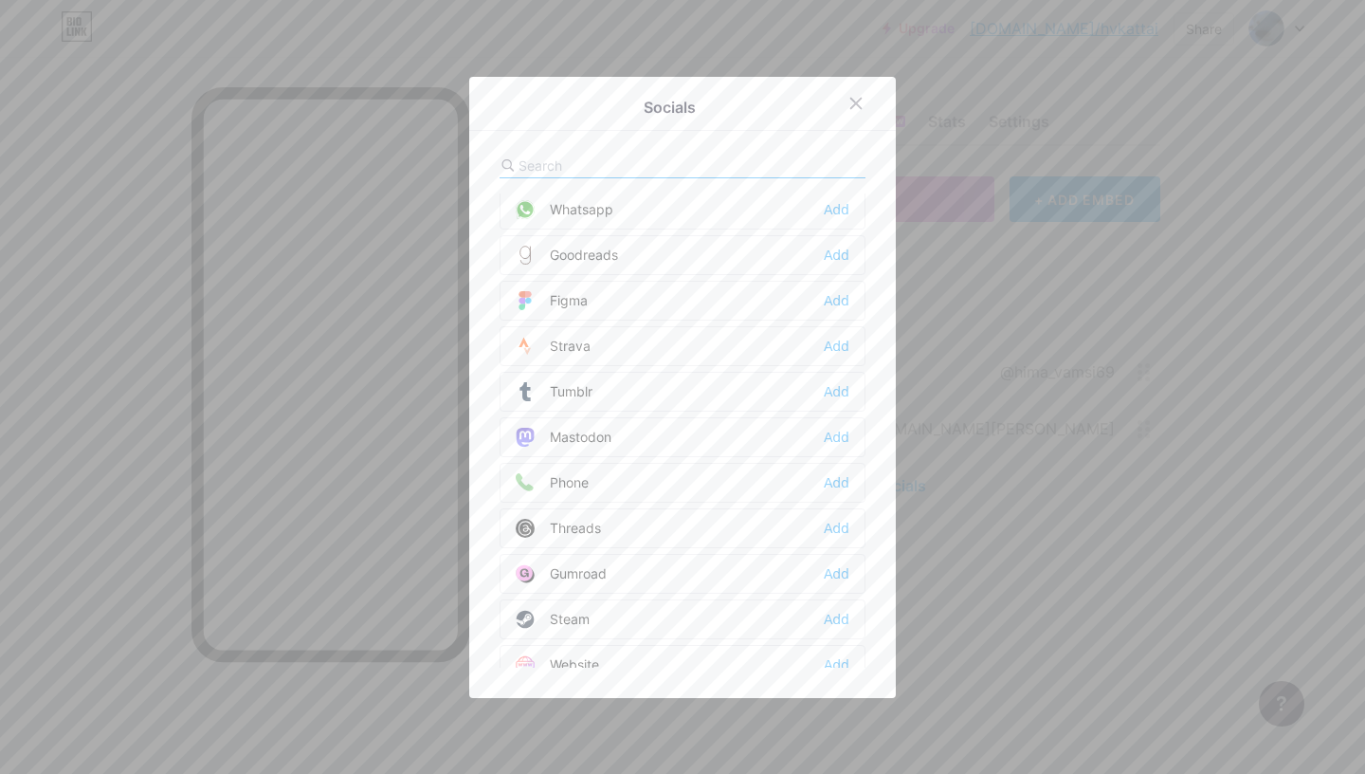
scroll to position [1710, 0]
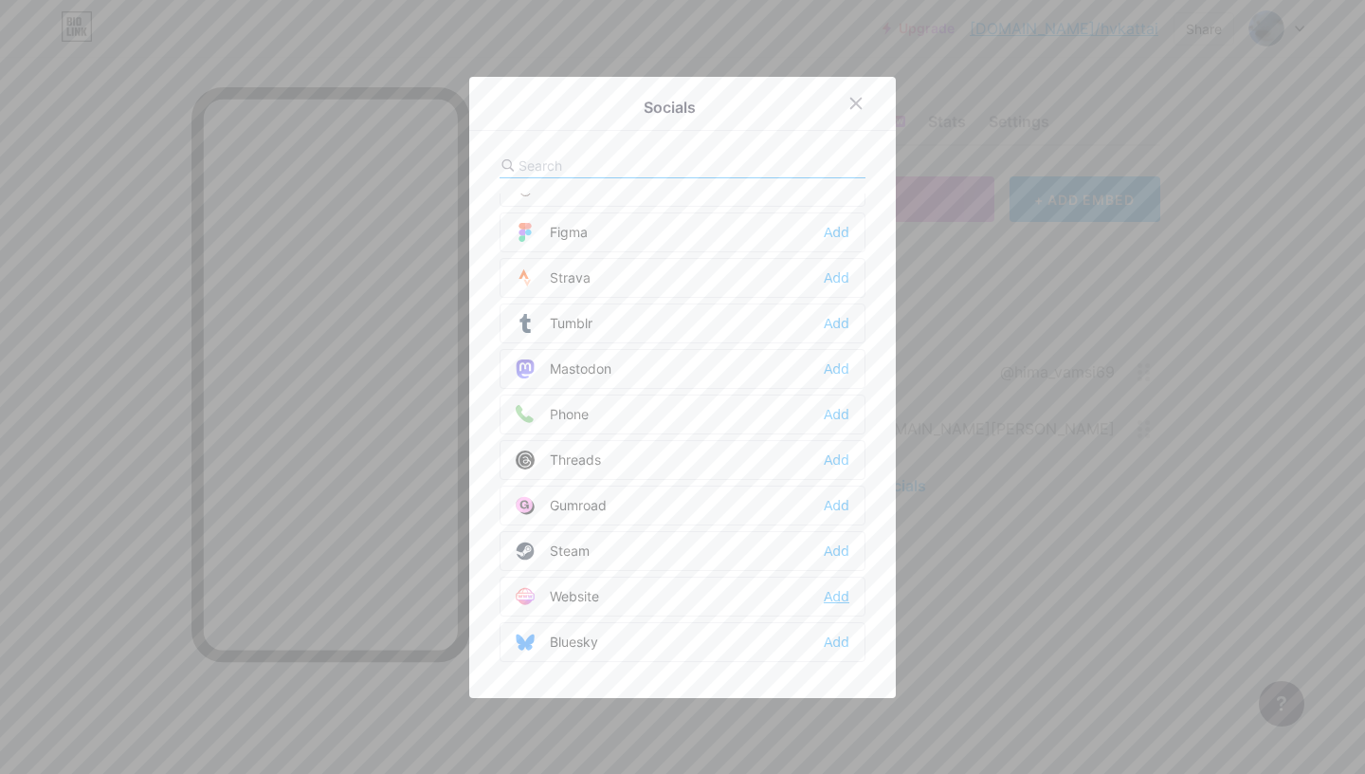
click at [829, 602] on div "Add" at bounding box center [837, 596] width 26 height 19
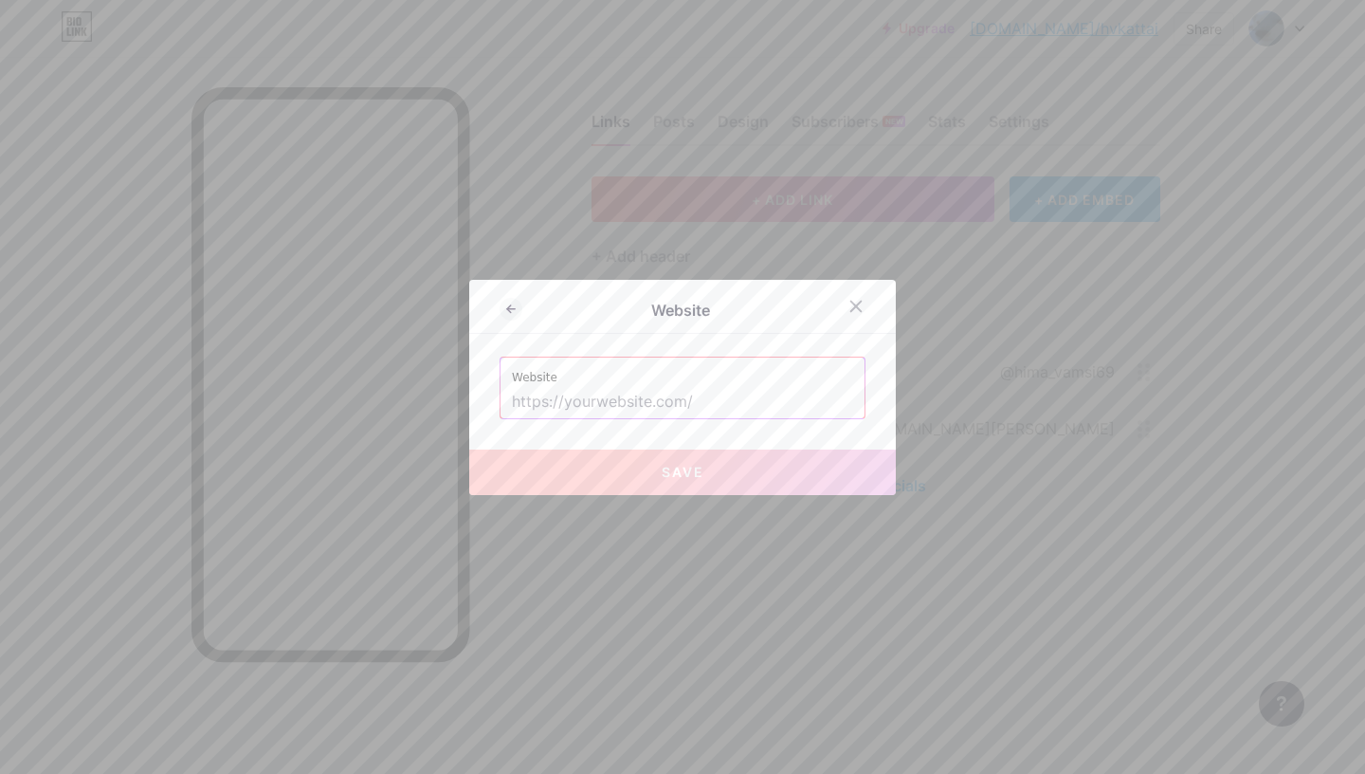
drag, startPoint x: 711, startPoint y: 377, endPoint x: 703, endPoint y: 393, distance: 17.8
click at [703, 393] on div "Website" at bounding box center [683, 387] width 364 height 61
click at [703, 393] on input "text" at bounding box center [682, 402] width 341 height 32
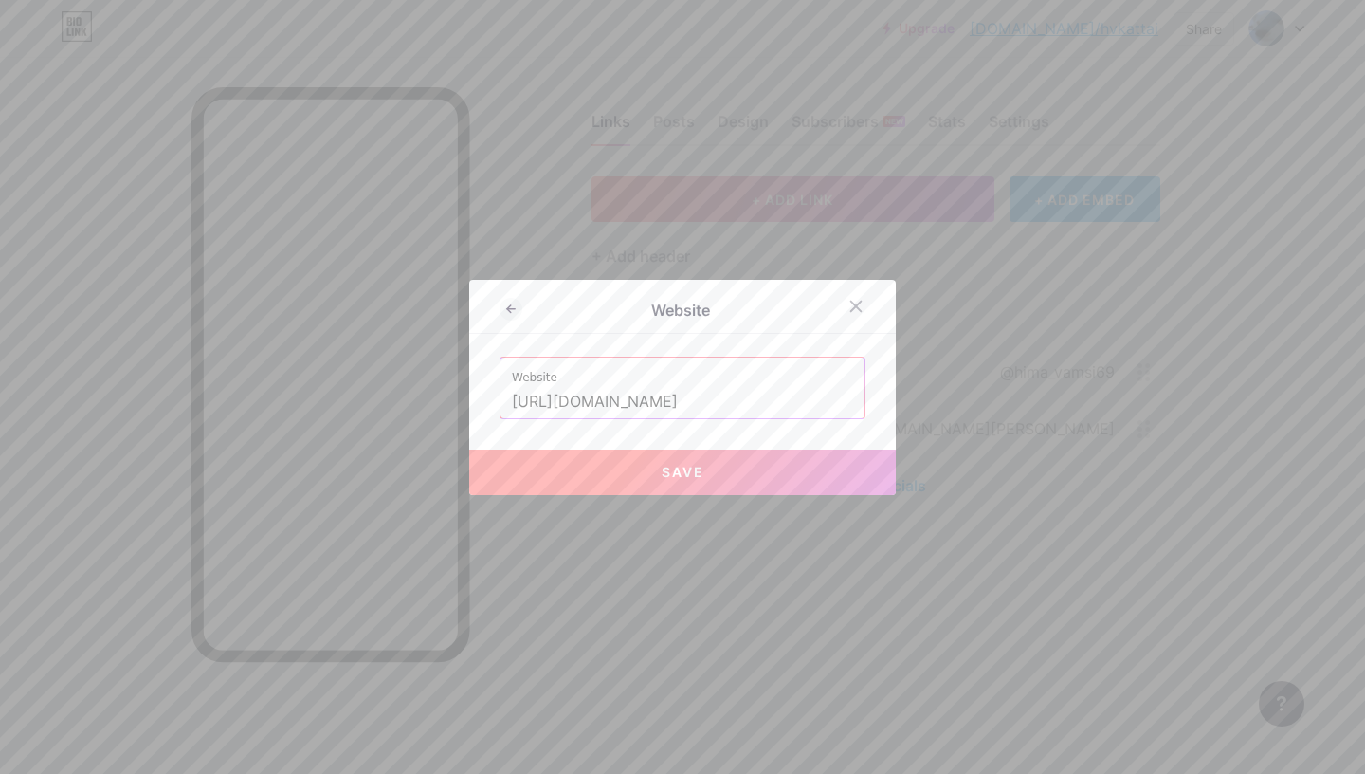
type input "[URL][DOMAIN_NAME]"
click at [655, 474] on button "Save" at bounding box center [682, 472] width 427 height 46
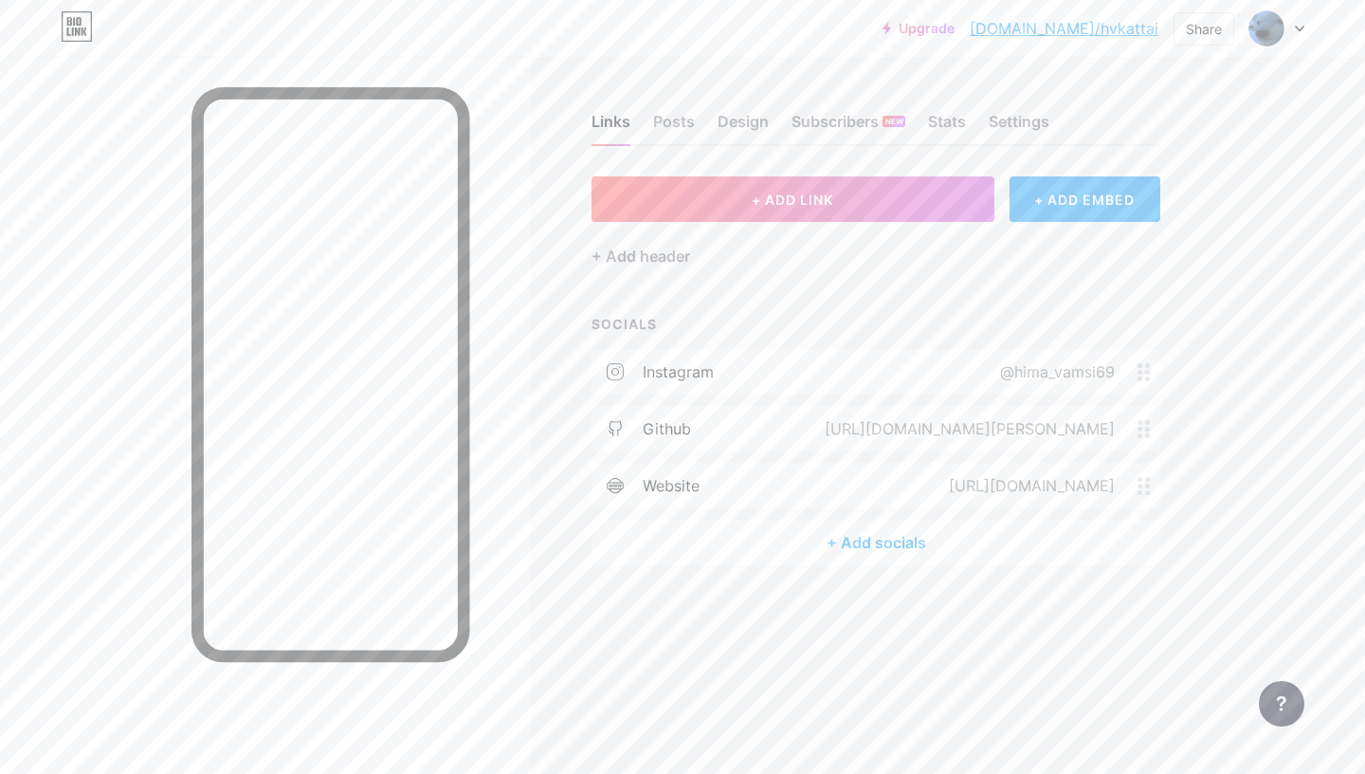
click at [746, 557] on div "+ Add socials" at bounding box center [876, 542] width 569 height 46
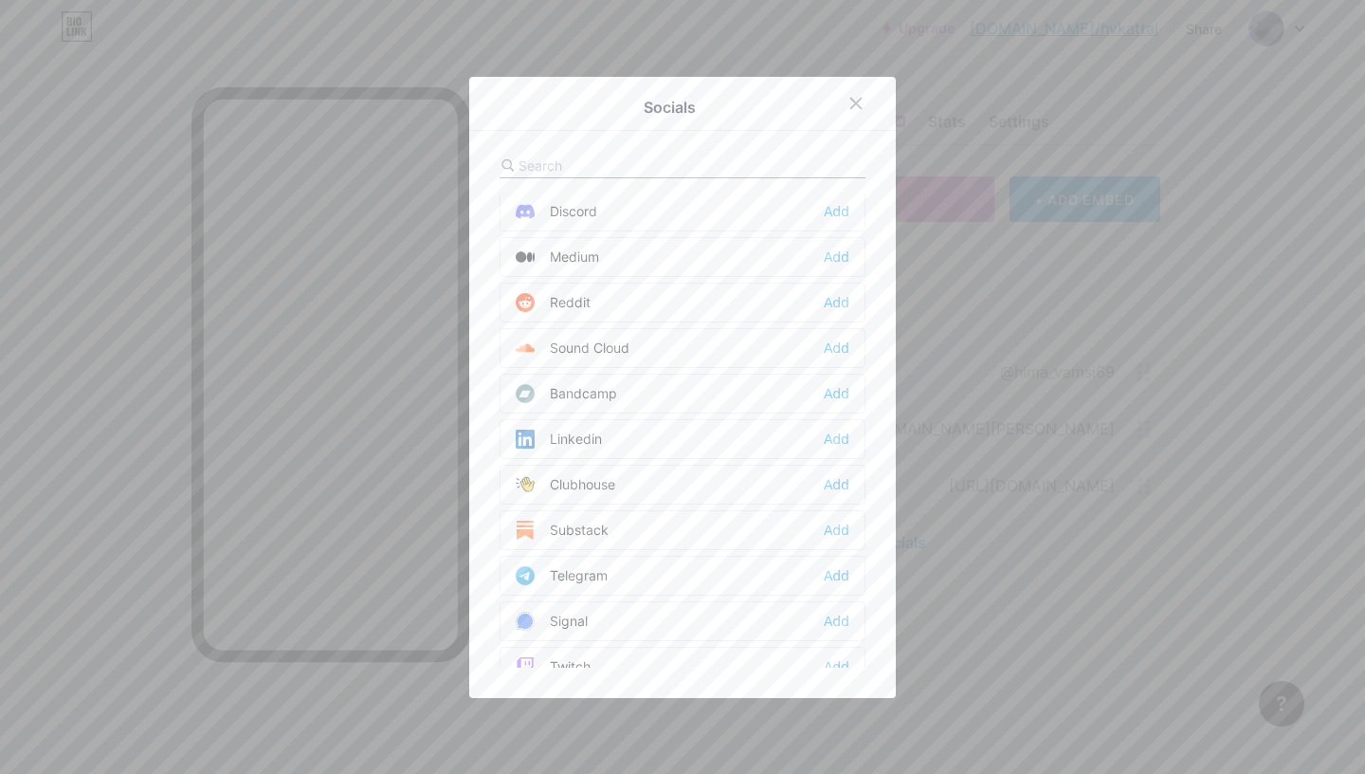
scroll to position [604, 0]
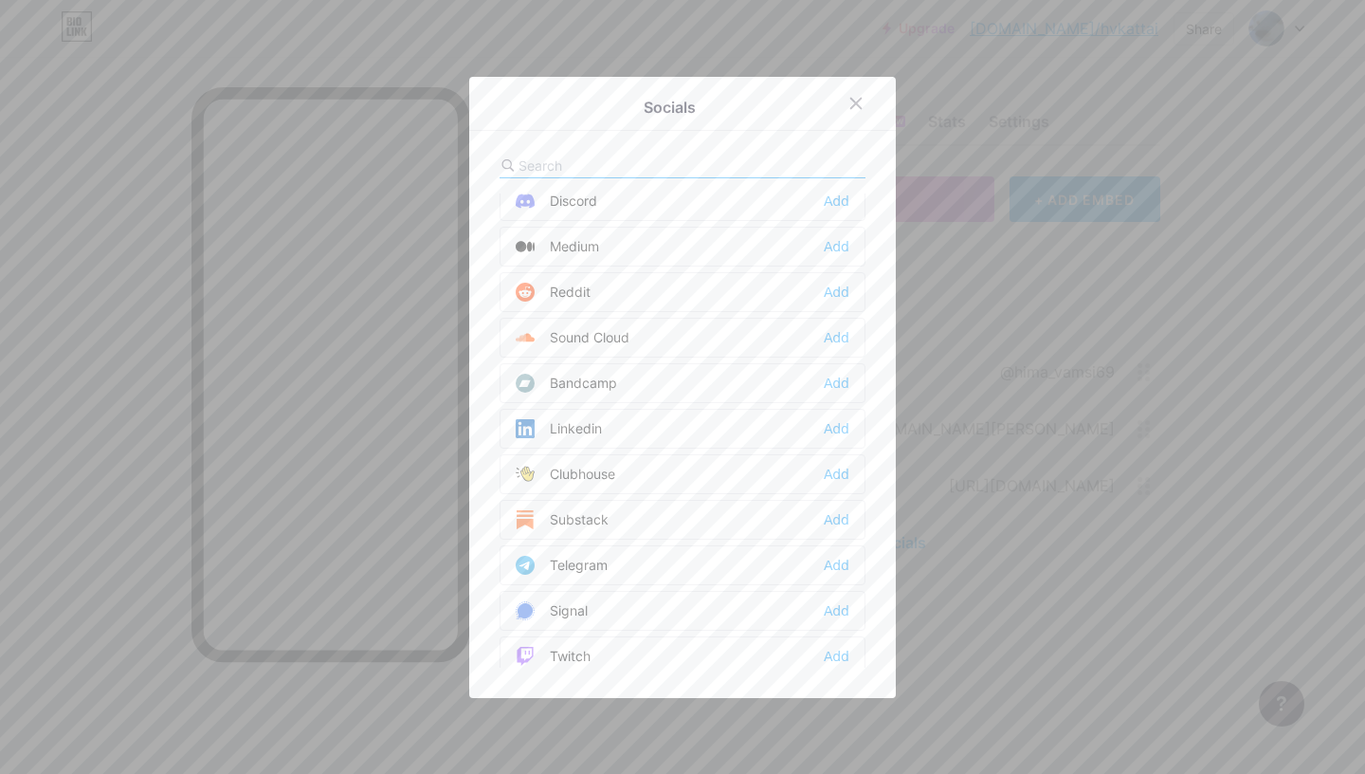
click at [1114, 382] on div at bounding box center [682, 387] width 1365 height 774
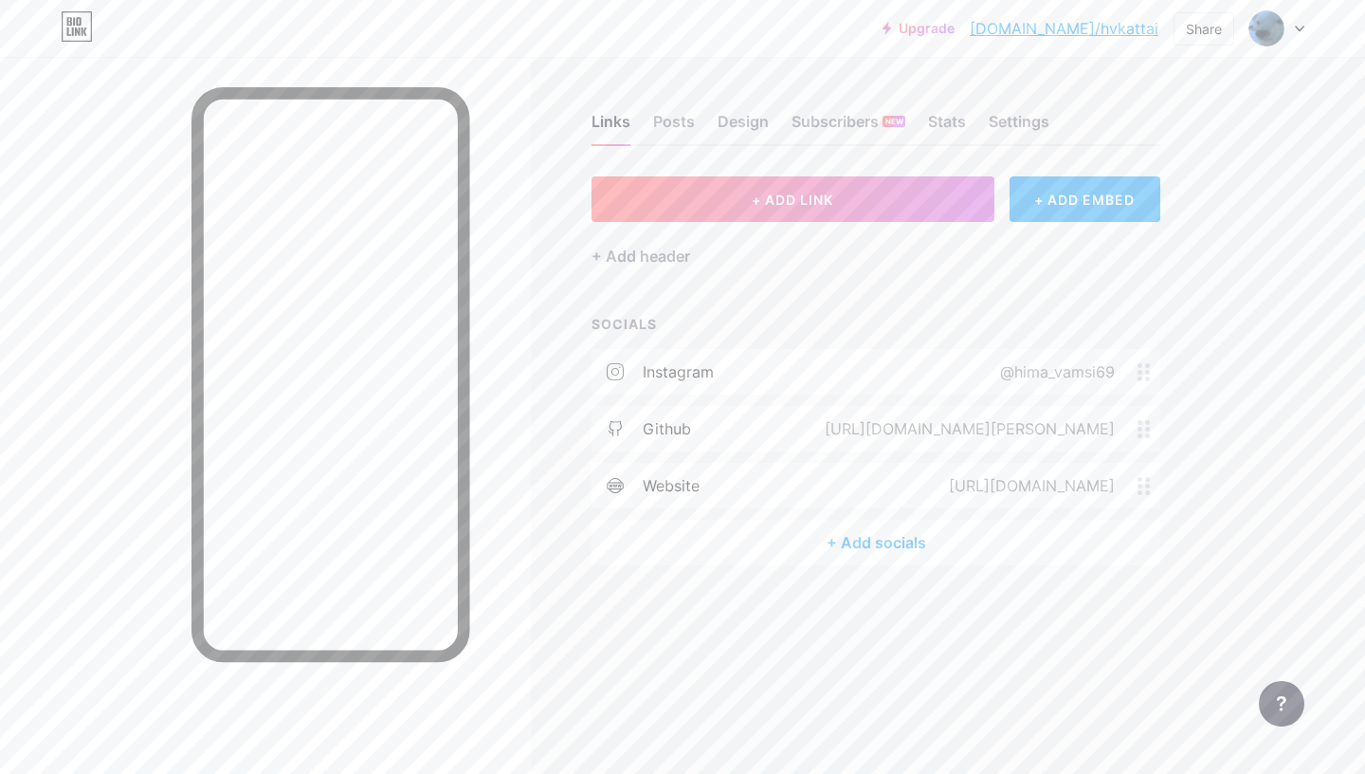
click at [1288, 27] on div at bounding box center [1276, 28] width 55 height 34
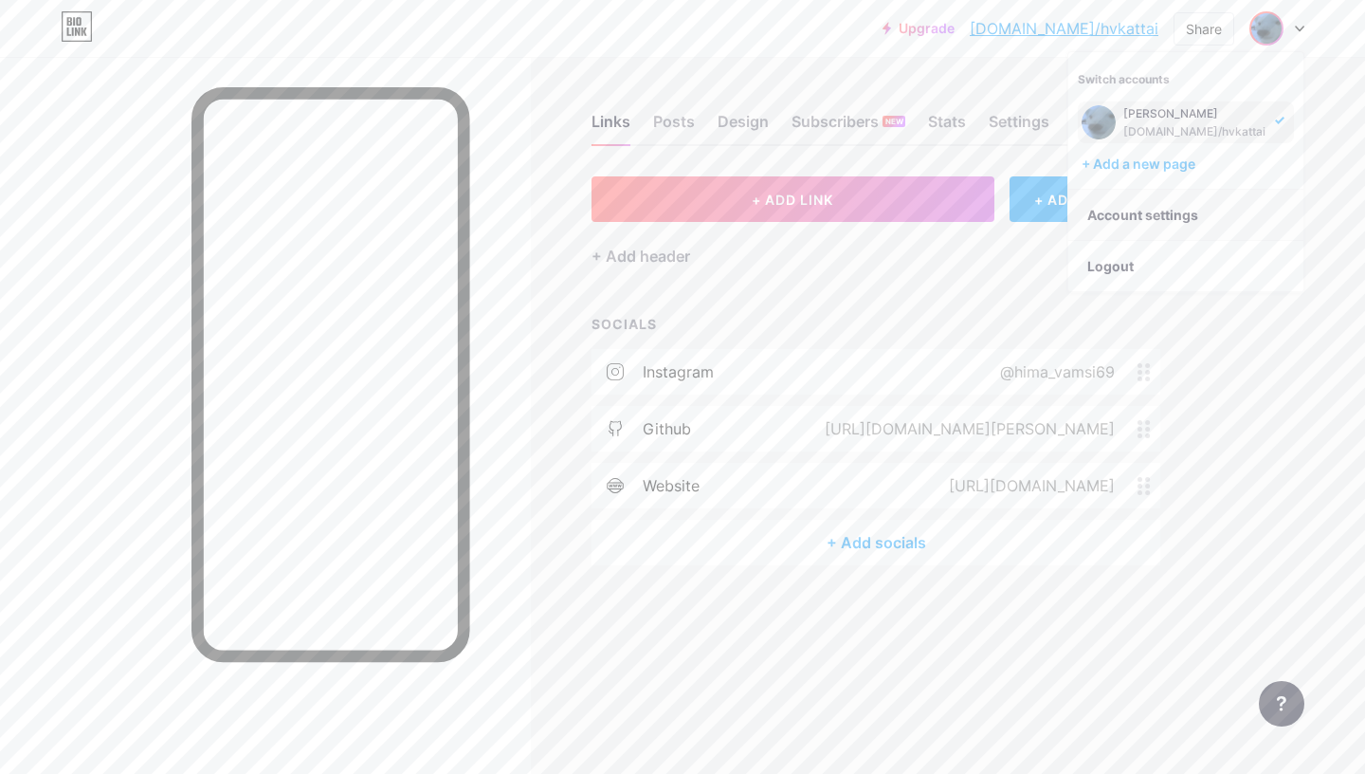
click at [1127, 205] on link "Account settings" at bounding box center [1185, 215] width 235 height 51
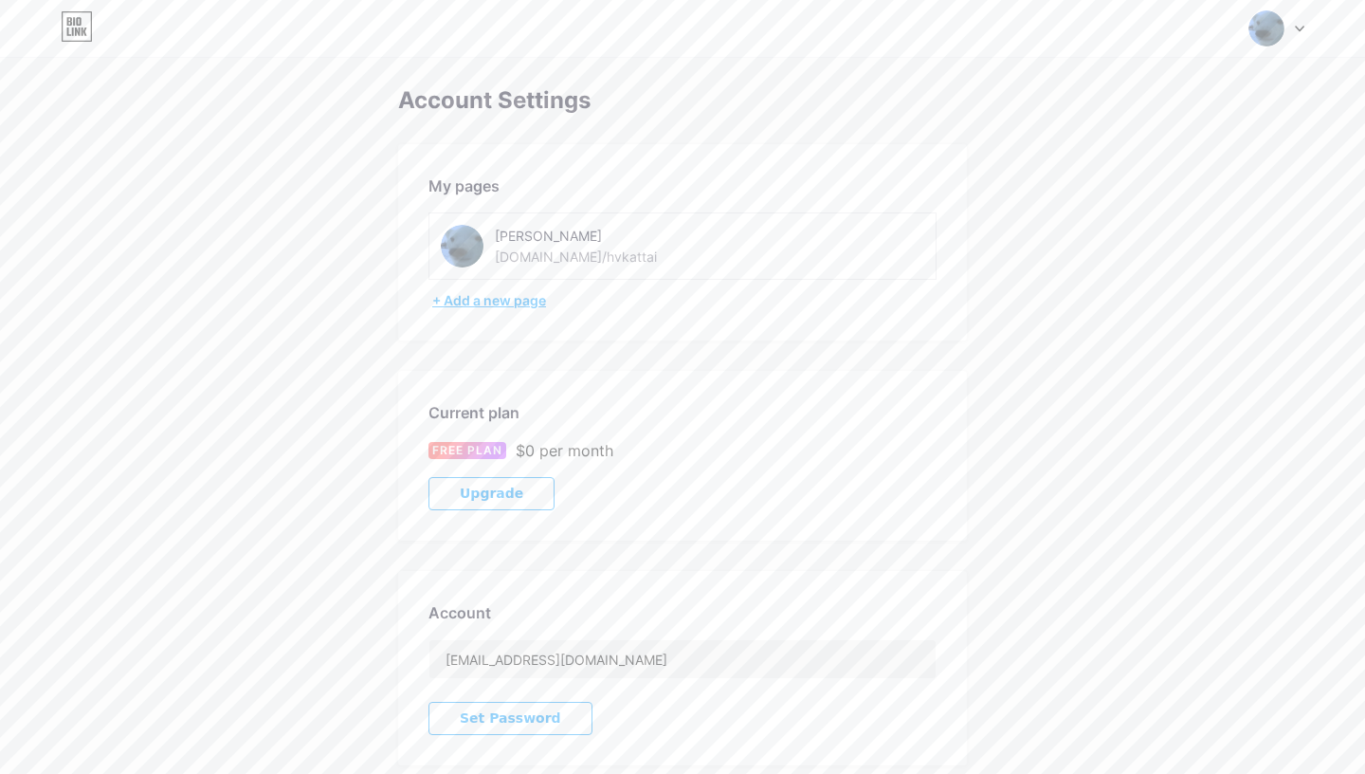
scroll to position [283, 0]
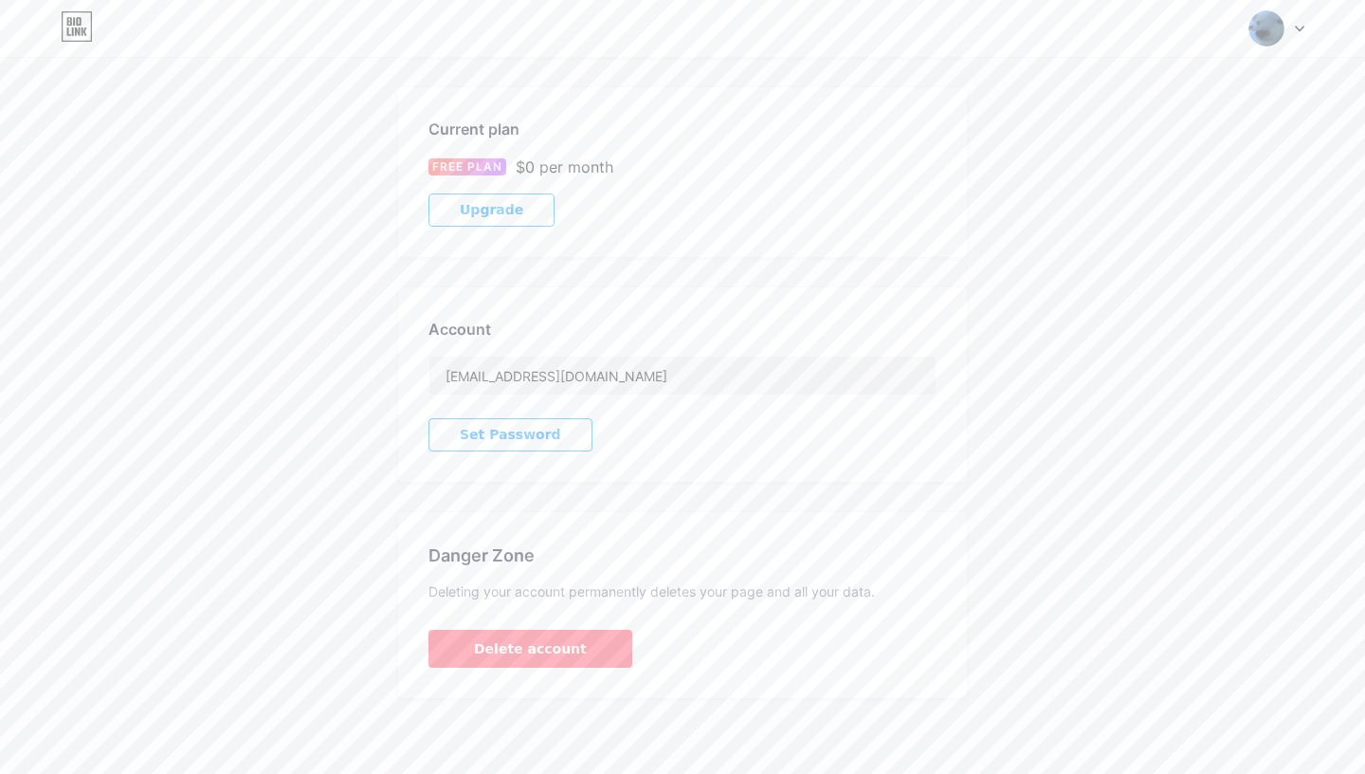
click at [555, 672] on div "Danger Zone Deleting your account permanently deletes your page and all your da…" at bounding box center [682, 605] width 569 height 186
click at [555, 657] on span "Delete account" at bounding box center [530, 649] width 113 height 20
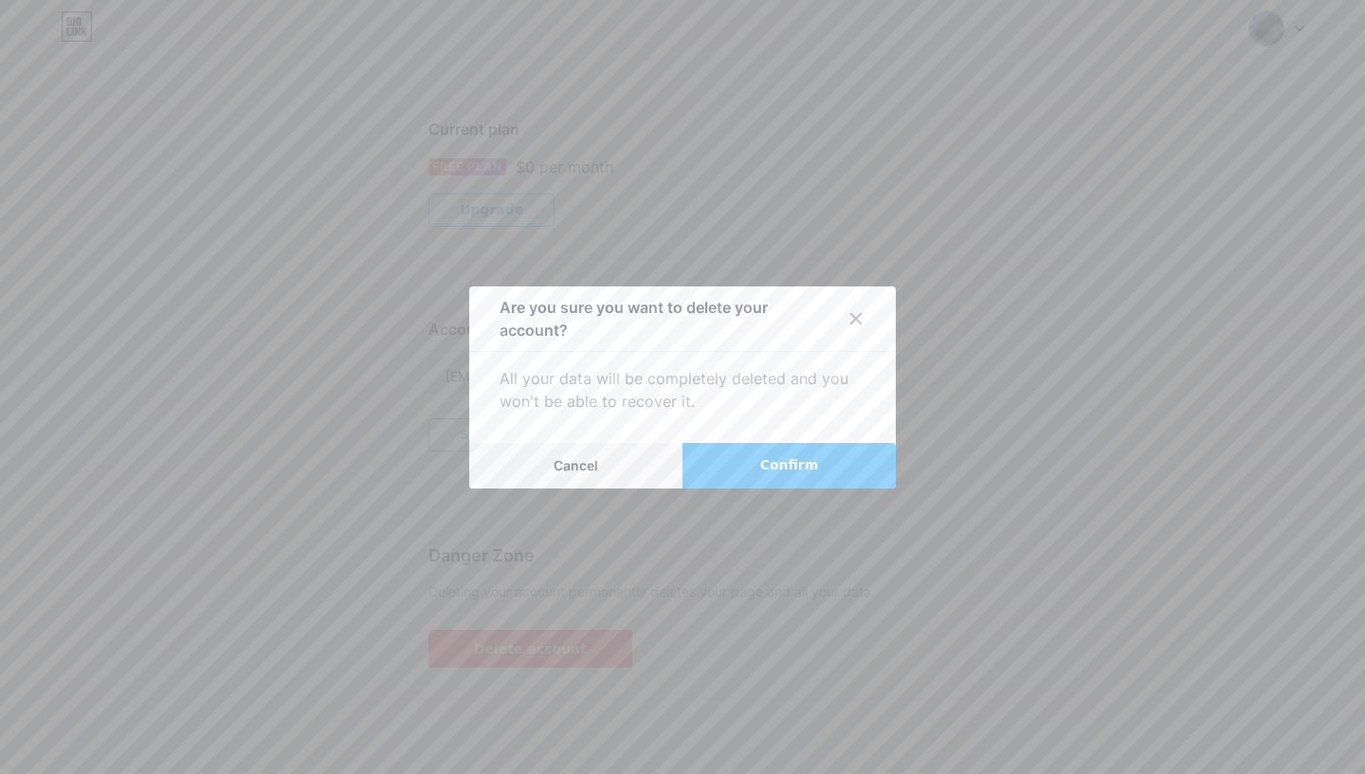
click at [737, 450] on button "Confirm" at bounding box center [789, 466] width 213 height 46
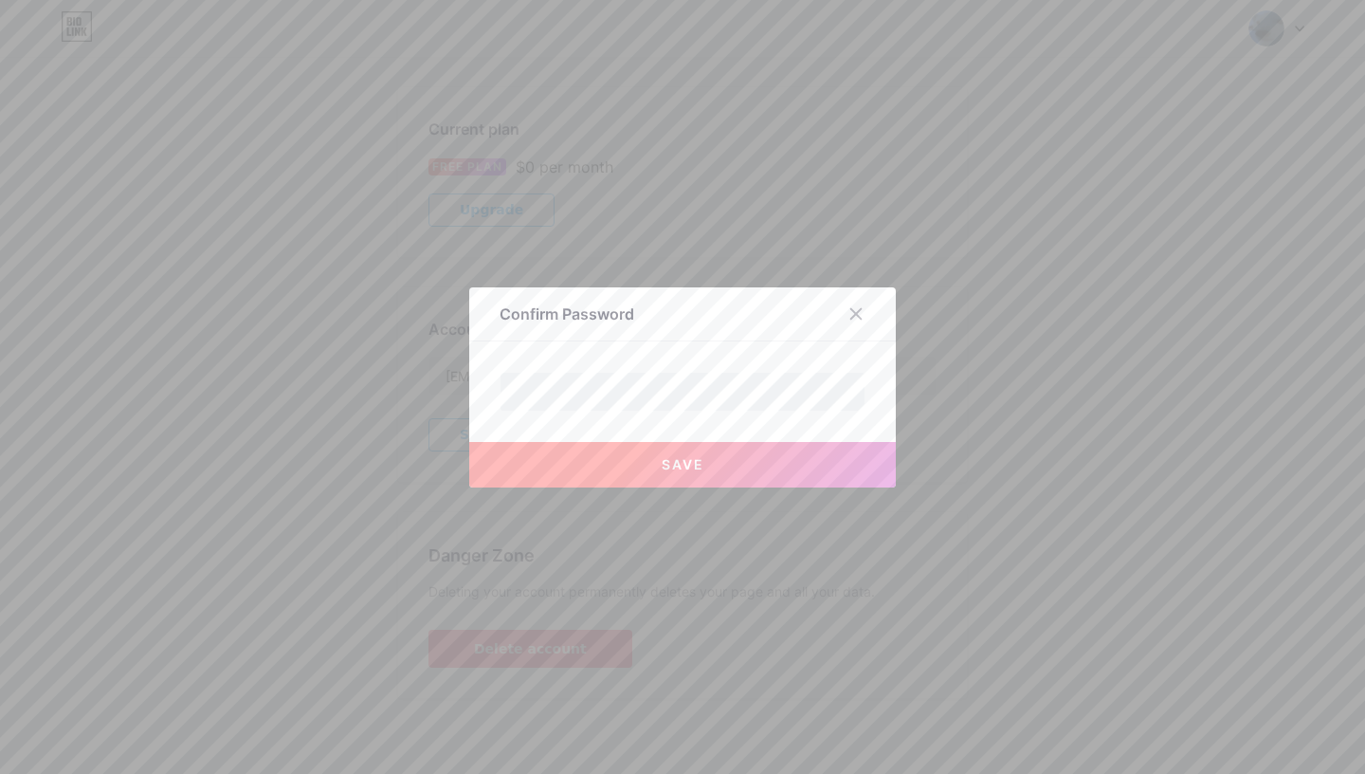
click at [677, 421] on div "Save" at bounding box center [682, 449] width 427 height 76
click at [603, 454] on button "Save" at bounding box center [682, 465] width 427 height 46
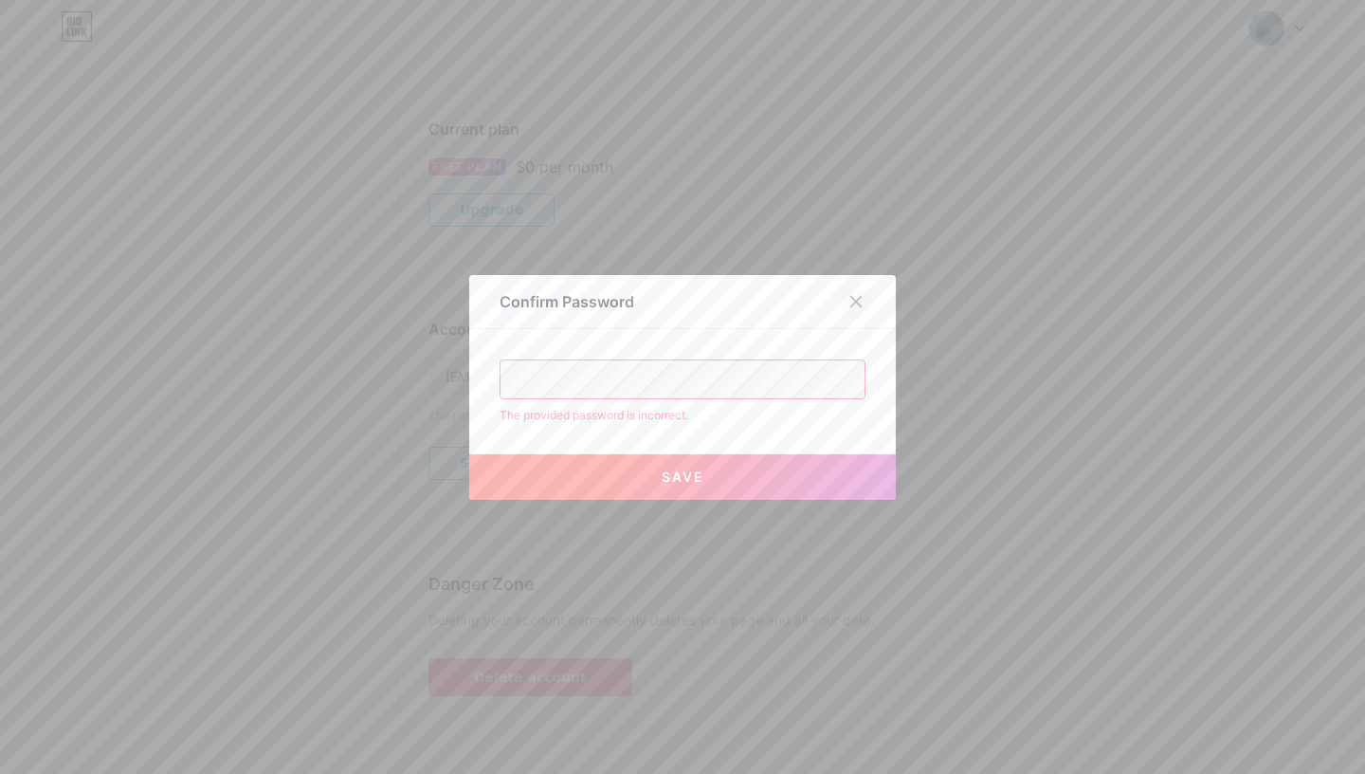
click at [848, 295] on div at bounding box center [856, 301] width 34 height 34
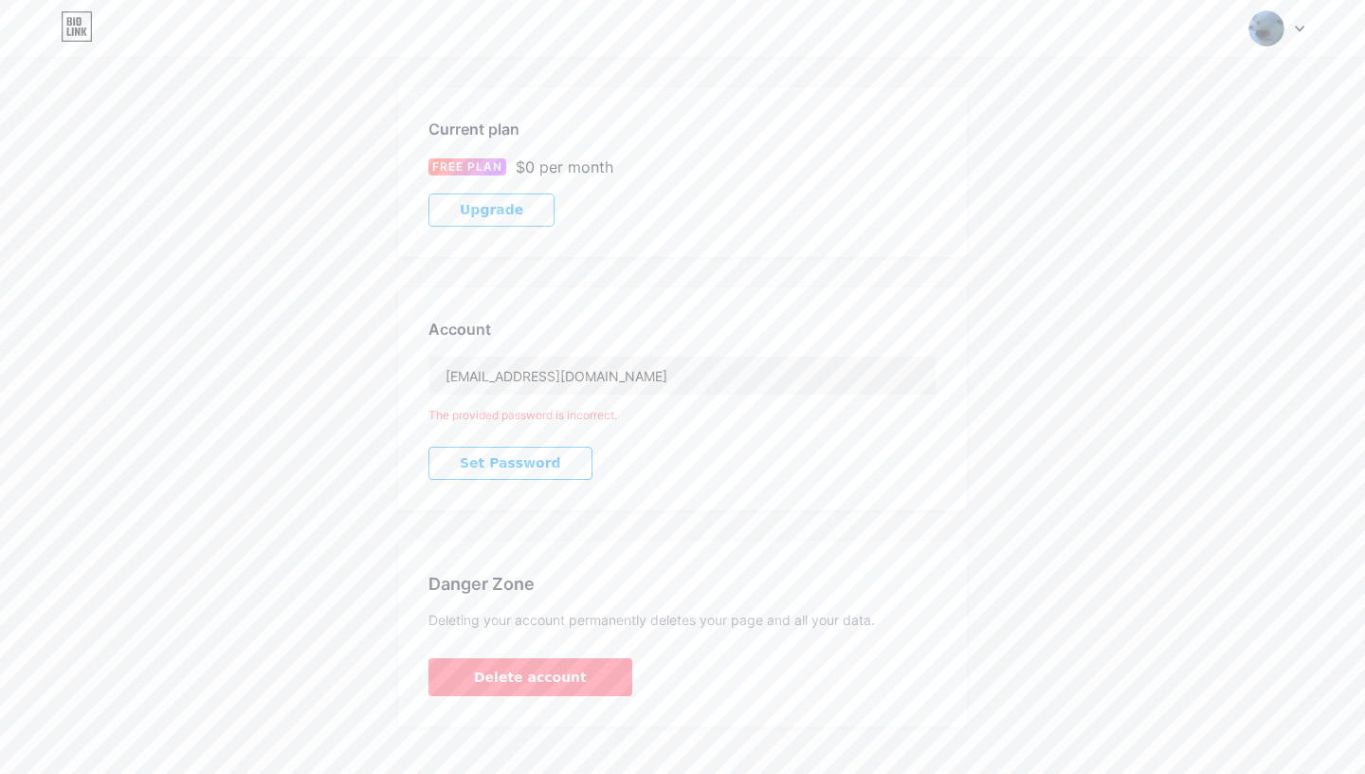
click at [555, 452] on button "Set Password" at bounding box center [510, 462] width 164 height 33
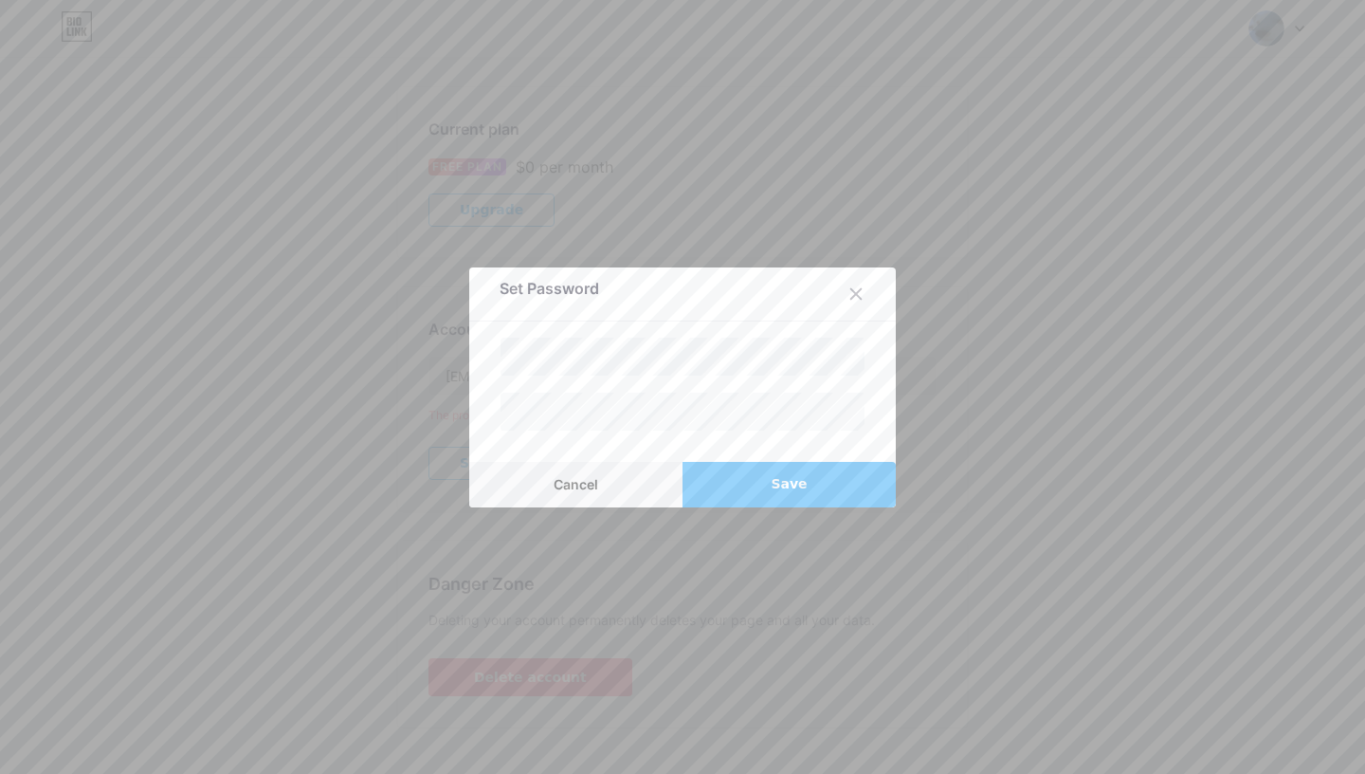
click at [720, 482] on button "Save" at bounding box center [789, 485] width 213 height 46
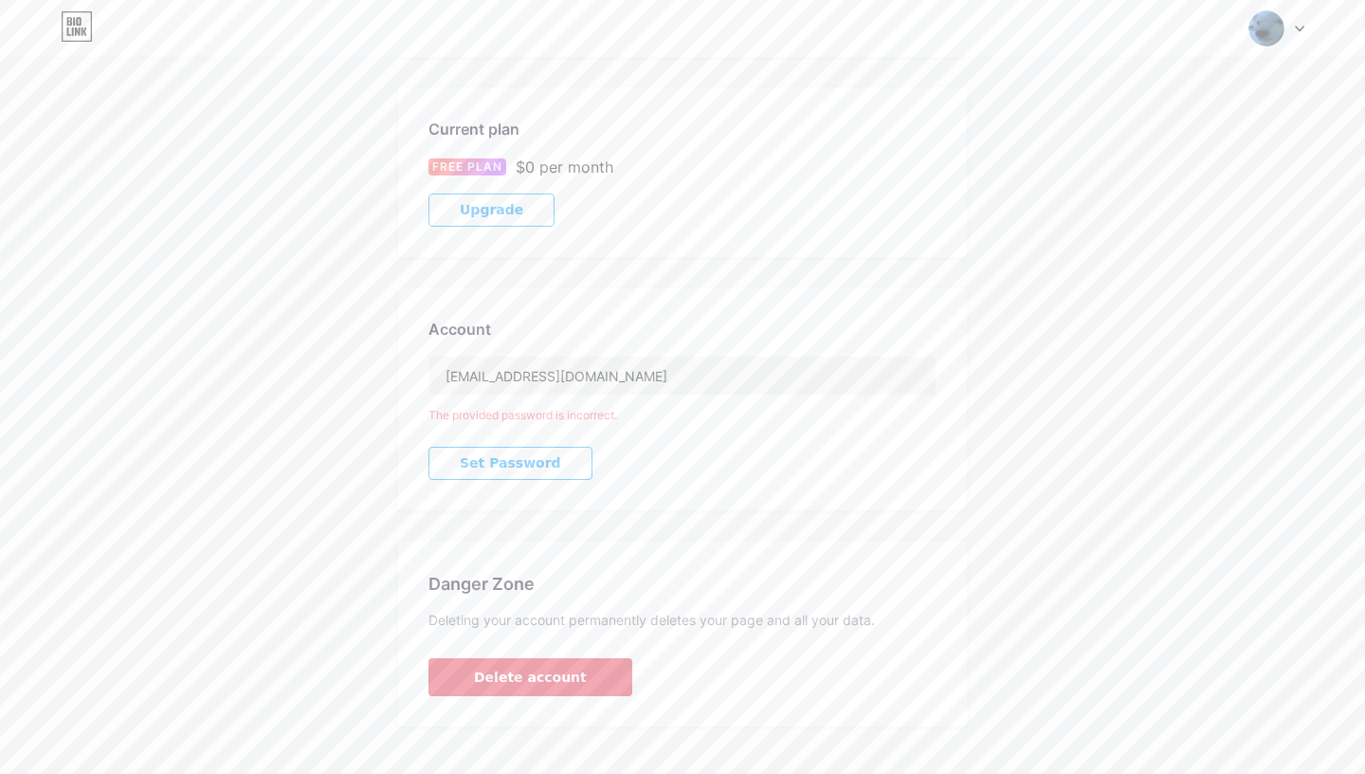
click at [548, 662] on button "Delete account" at bounding box center [530, 677] width 204 height 38
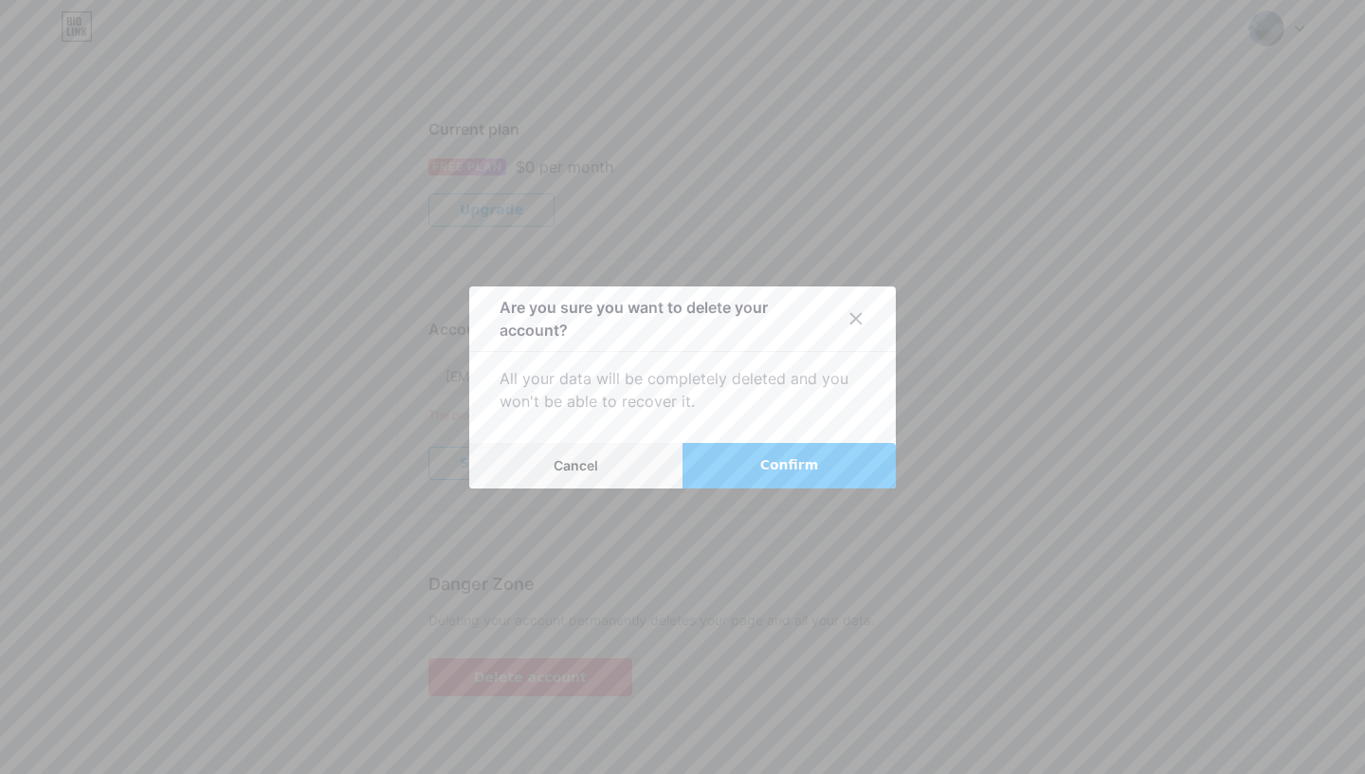
click at [720, 461] on button "Confirm" at bounding box center [789, 466] width 213 height 46
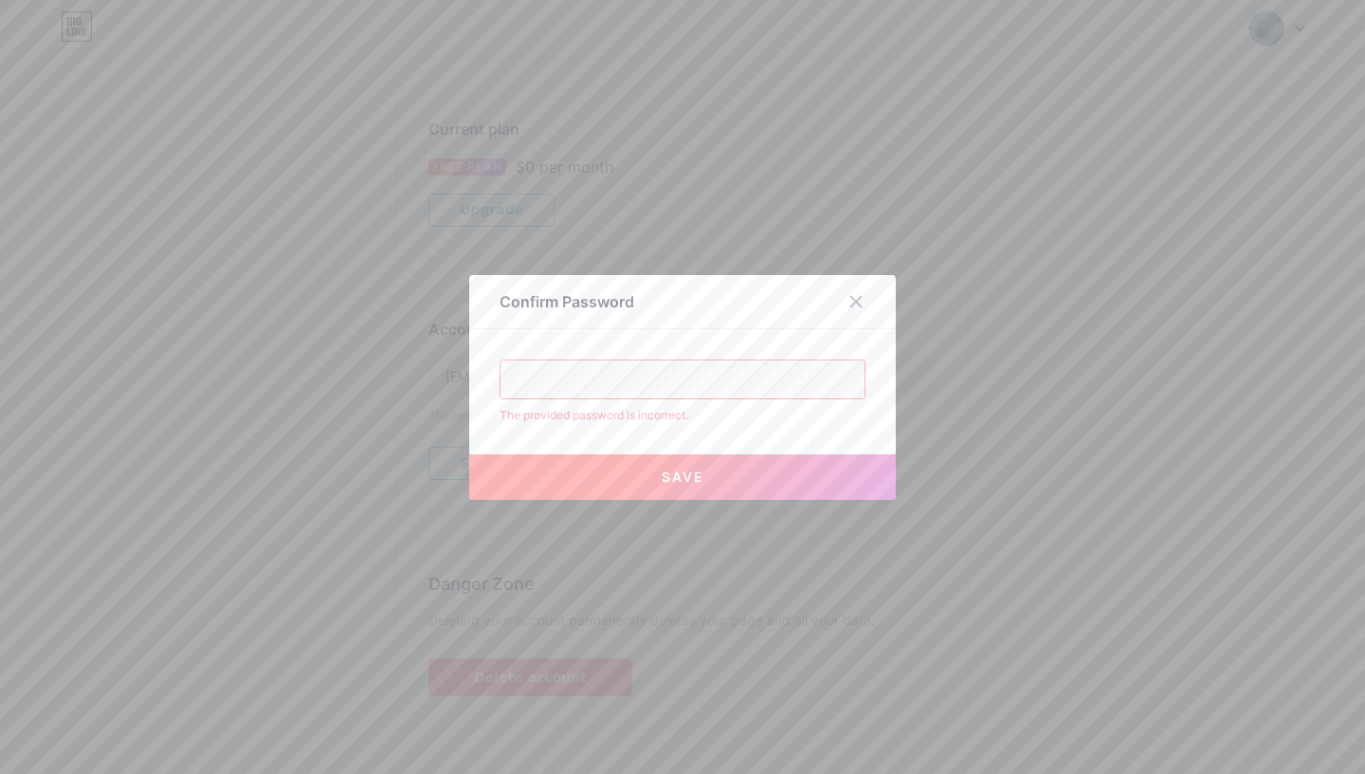
click at [608, 351] on div "Confirm Password The provided password is incorrect. Save" at bounding box center [682, 387] width 427 height 225
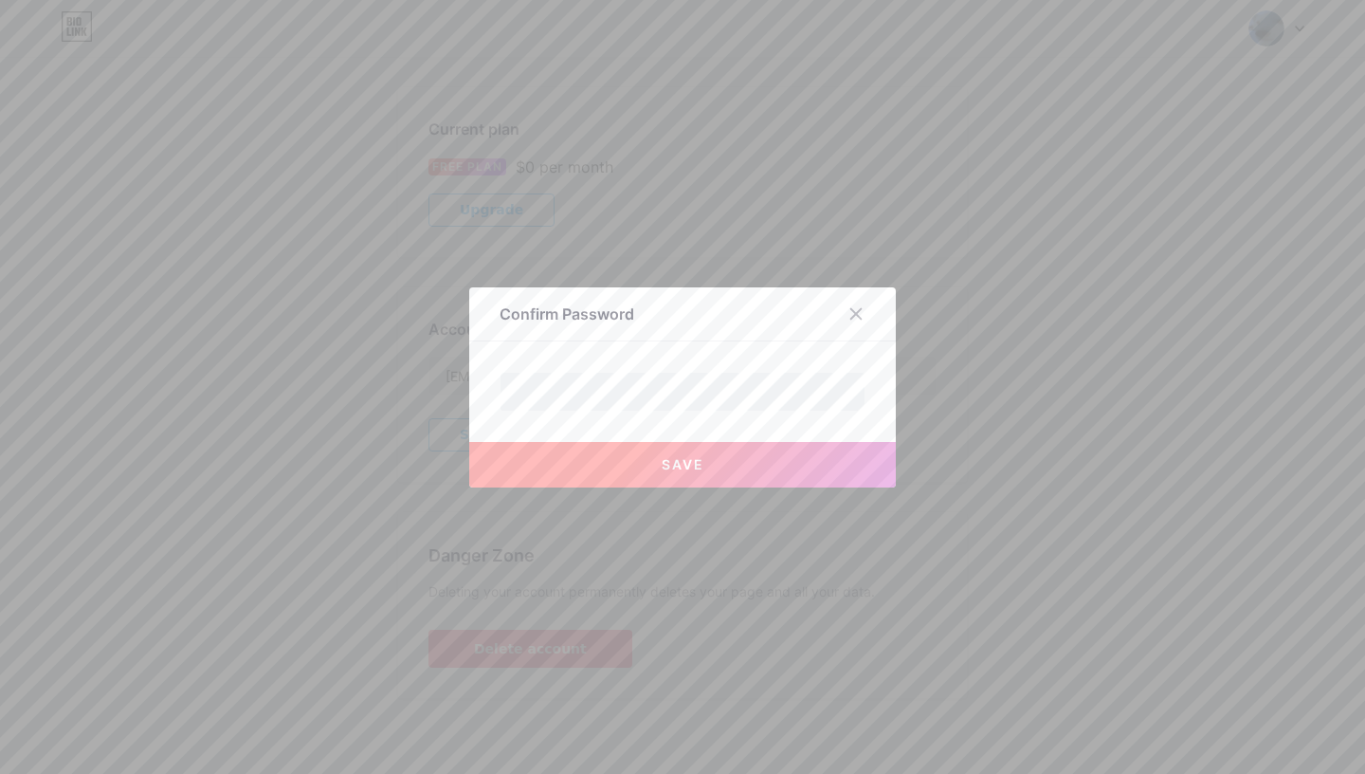
click at [659, 463] on button "Save" at bounding box center [682, 465] width 427 height 46
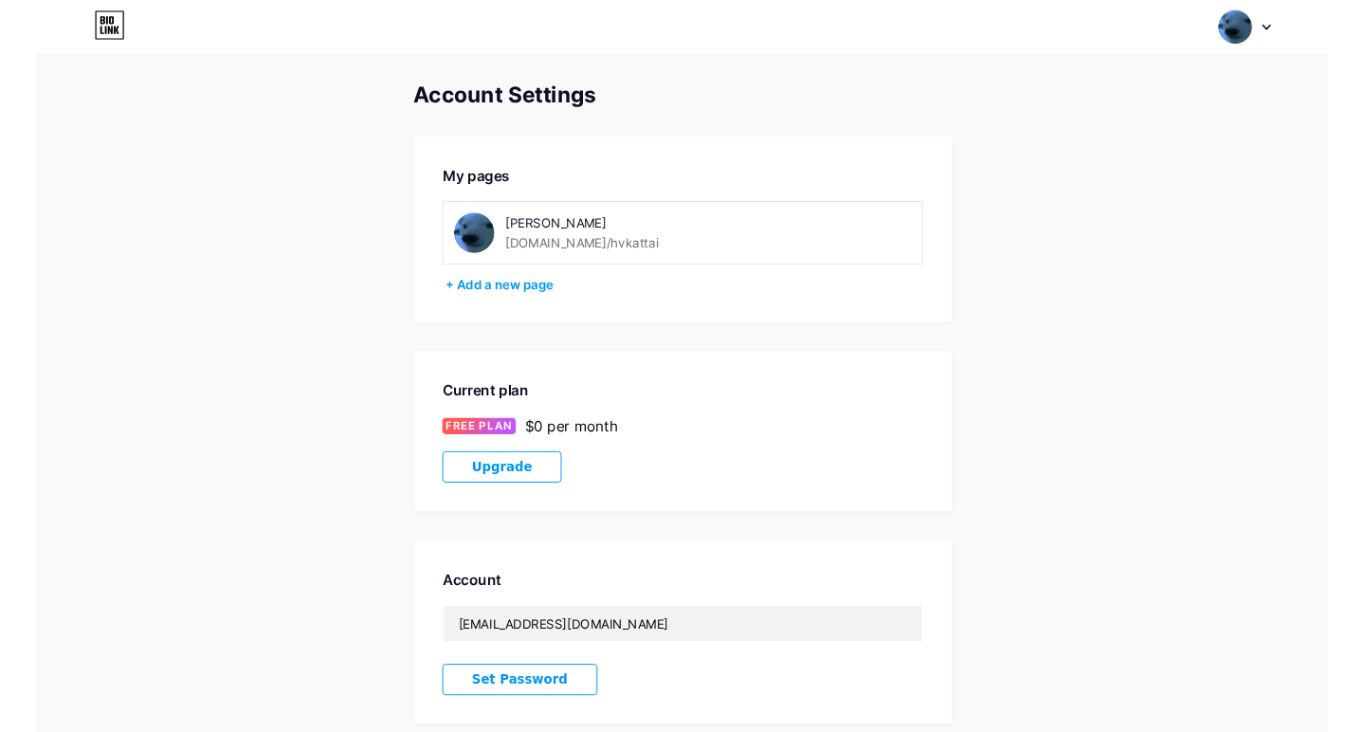
scroll to position [283, 0]
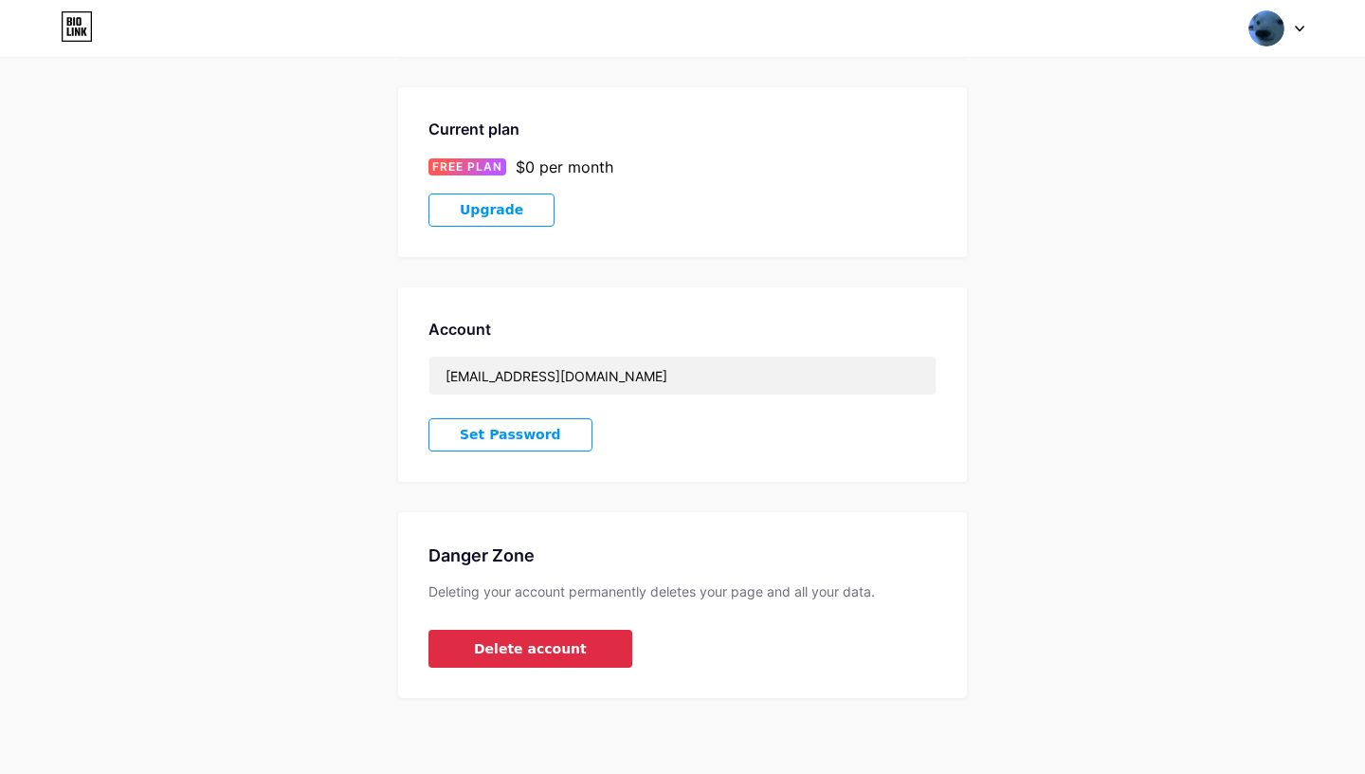
click at [473, 651] on button "Delete account" at bounding box center [530, 648] width 204 height 38
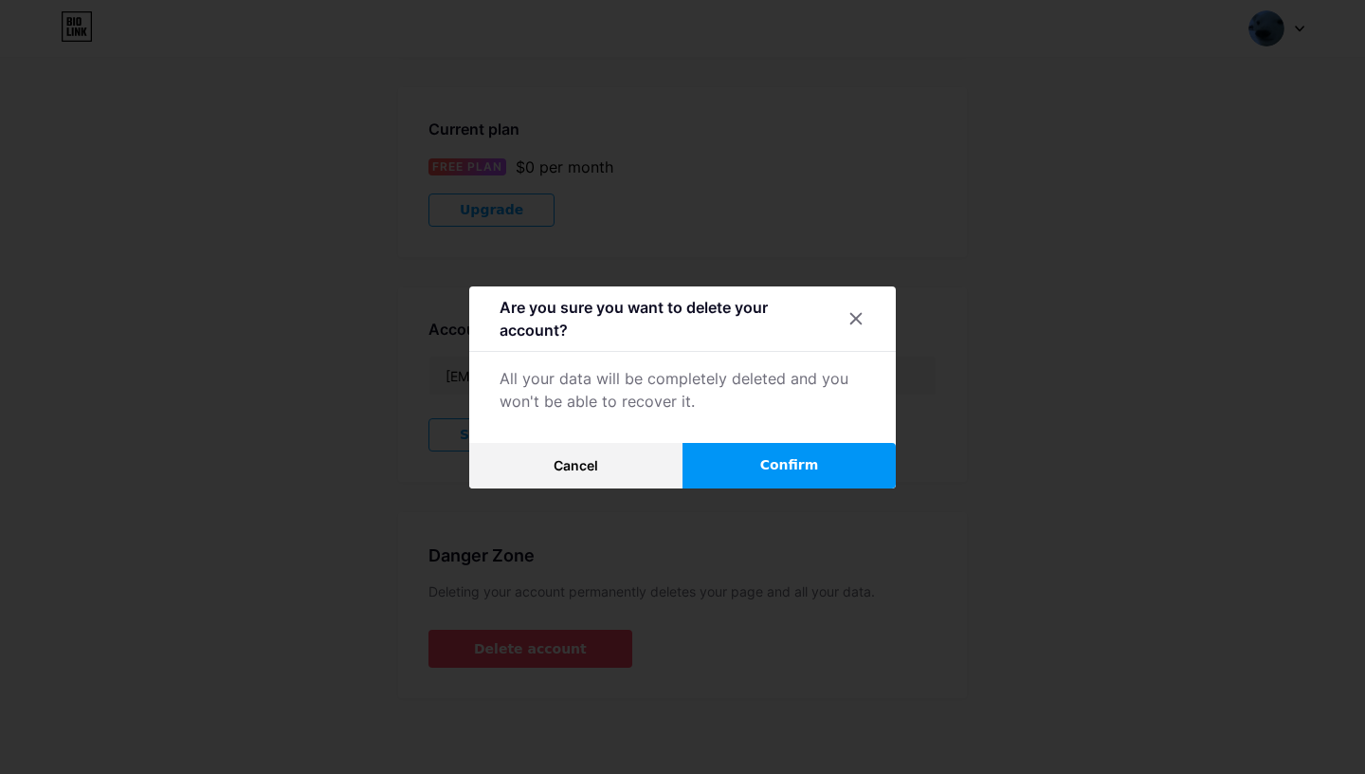
click at [731, 465] on button "Confirm" at bounding box center [789, 466] width 213 height 46
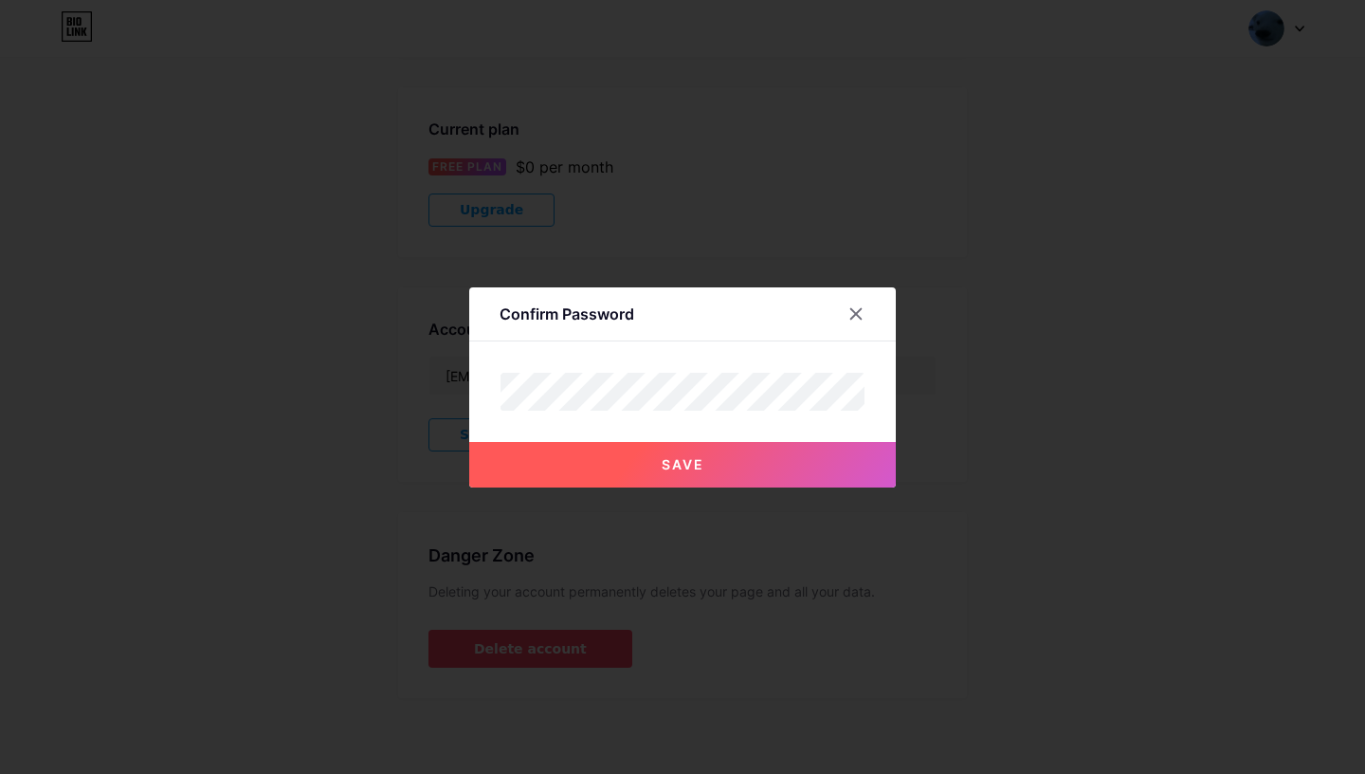
click at [619, 467] on button "Save" at bounding box center [682, 465] width 427 height 46
